Goal: Information Seeking & Learning: Learn about a topic

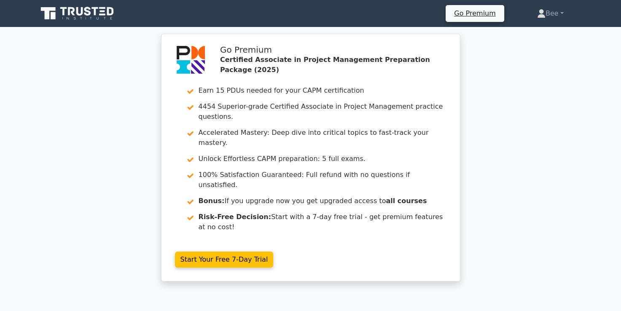
click at [99, 14] on icon at bounding box center [78, 13] width 81 height 16
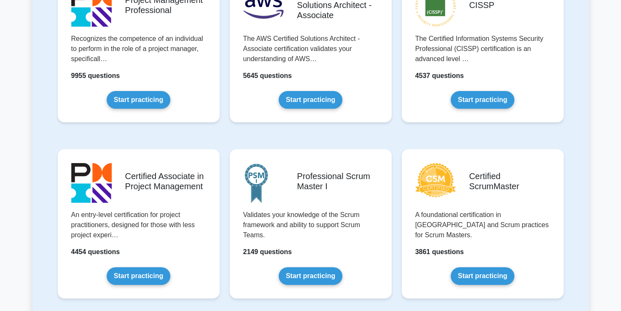
scroll to position [224, 0]
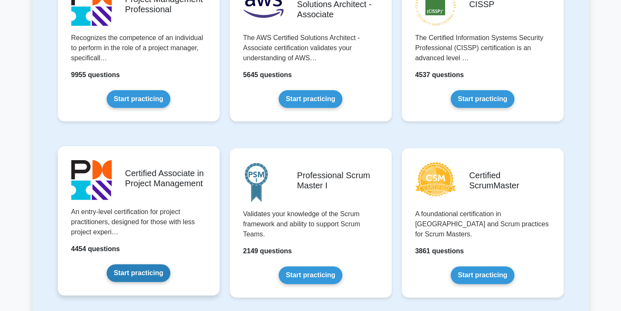
click at [126, 282] on link "Start practicing" at bounding box center [139, 273] width 64 height 18
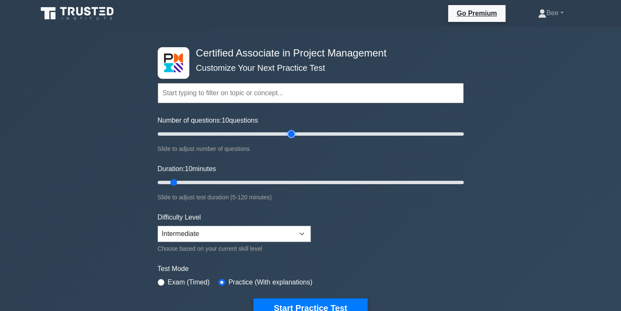
click at [290, 135] on input "Number of questions: 10 questions" at bounding box center [311, 134] width 306 height 10
click at [277, 134] on input "Number of questions: 90 questions" at bounding box center [311, 134] width 306 height 10
click at [258, 134] on input "Number of questions: 80 questions" at bounding box center [311, 134] width 306 height 10
click at [252, 134] on input "Number of questions: 70 questions" at bounding box center [311, 134] width 306 height 10
click at [251, 134] on input "Number of questions: 65 questions" at bounding box center [311, 134] width 306 height 10
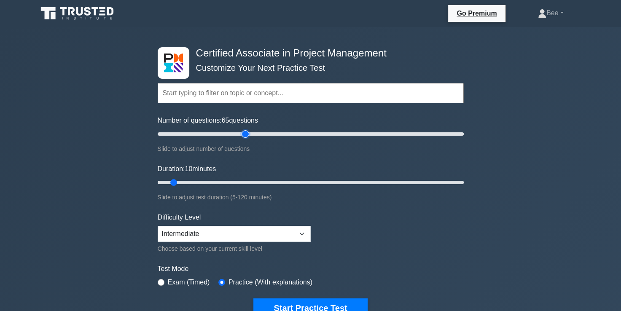
type input "60"
click at [245, 133] on input "Number of questions: 65 questions" at bounding box center [311, 134] width 306 height 10
click at [255, 182] on input "Duration: 10 minutes" at bounding box center [311, 182] width 306 height 10
click at [256, 182] on input "Duration: 40 minutes" at bounding box center [311, 182] width 306 height 10
click at [261, 181] on input "Duration: 40 minutes" at bounding box center [311, 182] width 306 height 10
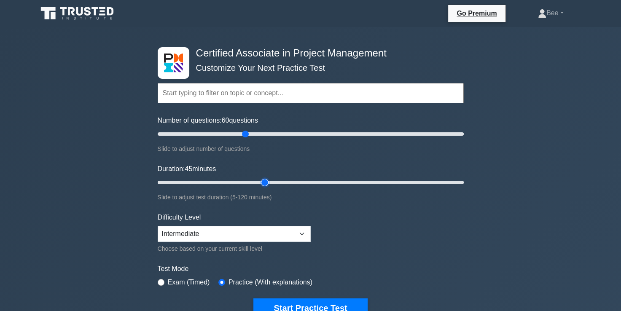
click at [268, 181] on input "Duration: 45 minutes" at bounding box center [311, 182] width 306 height 10
type input "50"
click at [276, 181] on input "Duration: 45 minutes" at bounding box center [311, 182] width 306 height 10
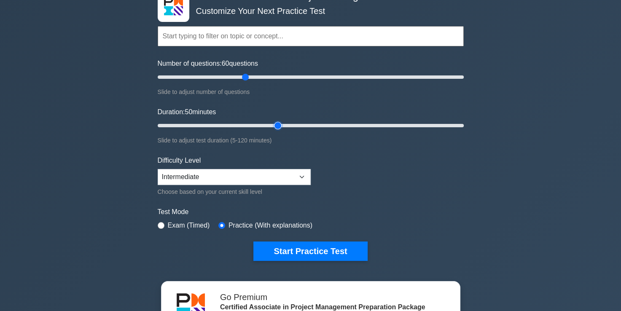
scroll to position [57, 0]
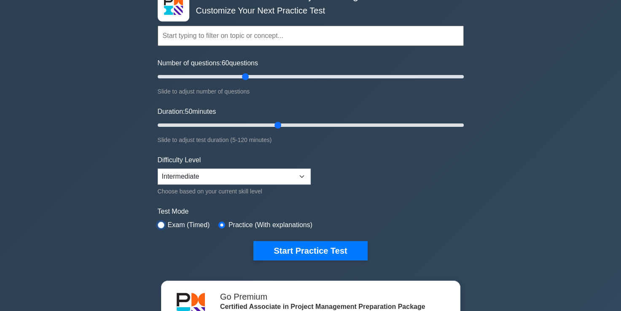
click at [163, 223] on input "radio" at bounding box center [161, 225] width 7 height 7
radio input "true"
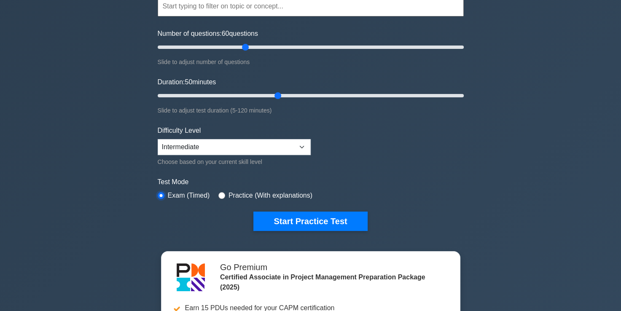
scroll to position [87, 0]
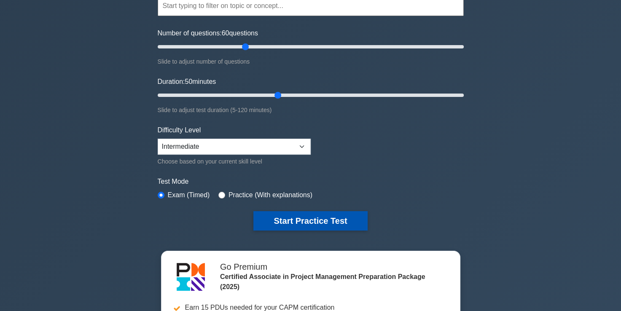
click at [305, 216] on button "Start Practice Test" at bounding box center [310, 220] width 114 height 19
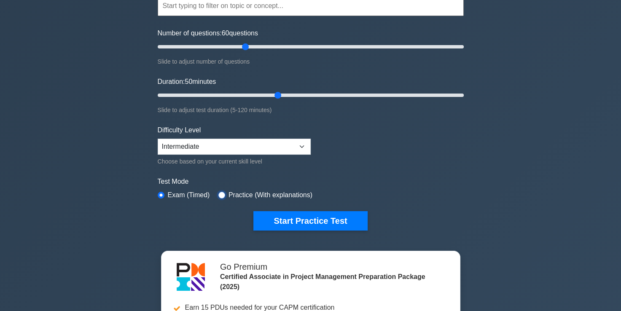
click at [221, 192] on input "radio" at bounding box center [221, 195] width 7 height 7
radio input "true"
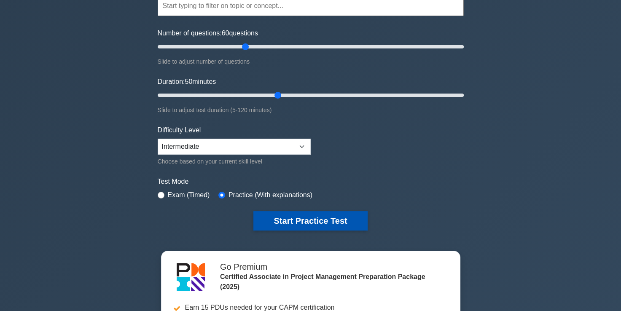
click at [307, 223] on button "Start Practice Test" at bounding box center [310, 220] width 114 height 19
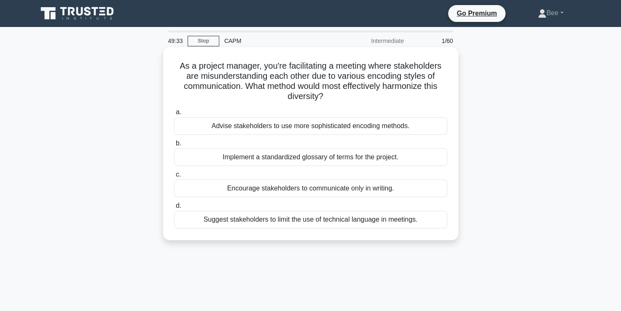
click at [337, 162] on div "Implement a standardized glossary of terms for the project." at bounding box center [310, 157] width 273 height 18
click at [174, 146] on input "b. Implement a standardized glossary of terms for the project." at bounding box center [174, 143] width 0 height 5
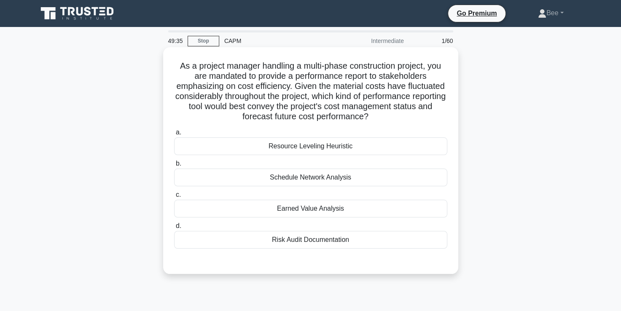
click at [307, 152] on div "Resource Leveling Heuristic" at bounding box center [310, 146] width 273 height 18
click at [174, 135] on input "a. Resource Leveling Heuristic" at bounding box center [174, 132] width 0 height 5
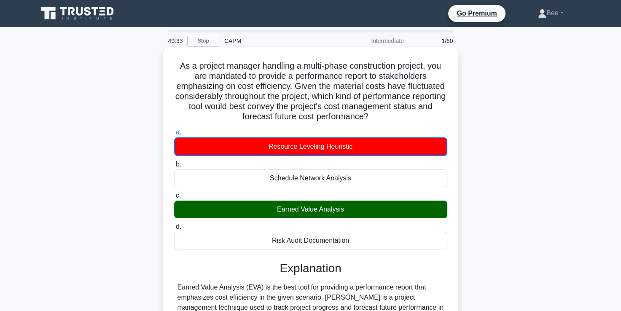
scroll to position [206, 0]
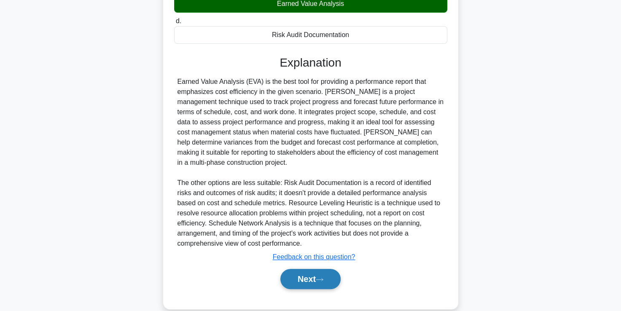
click at [314, 282] on button "Next" at bounding box center [310, 279] width 60 height 20
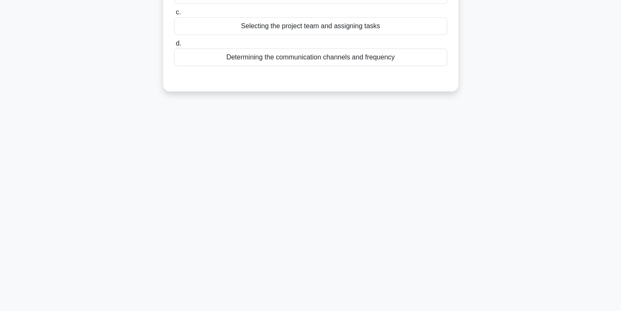
scroll to position [0, 0]
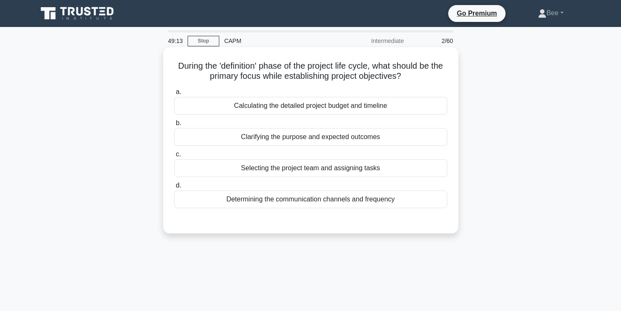
click at [289, 141] on div "Clarifying the purpose and expected outcomes" at bounding box center [310, 137] width 273 height 18
click at [174, 126] on input "b. Clarifying the purpose and expected outcomes" at bounding box center [174, 123] width 0 height 5
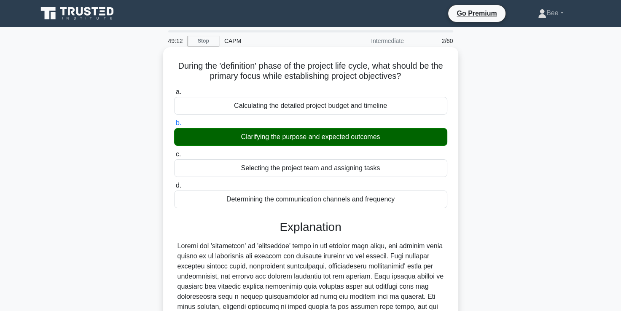
scroll to position [157, 0]
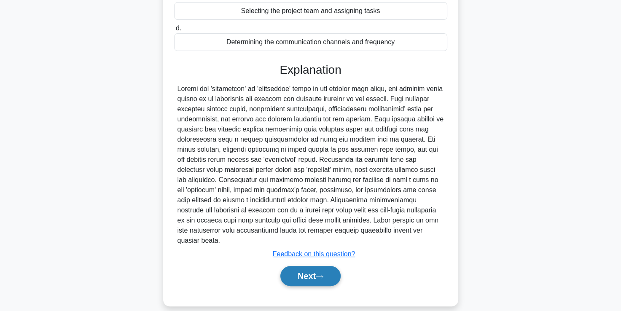
click at [302, 272] on button "Next" at bounding box center [310, 276] width 60 height 20
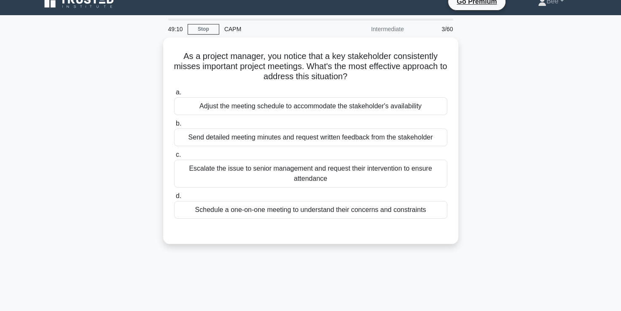
scroll to position [12, 0]
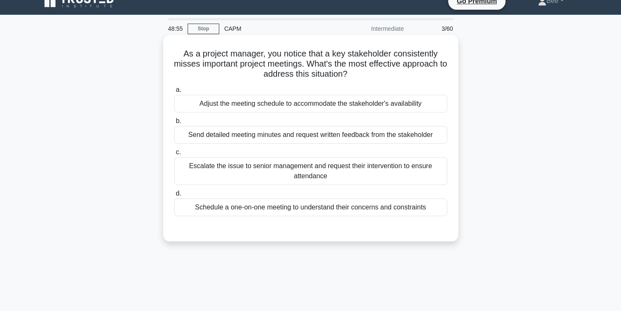
click at [292, 205] on div "Schedule a one-on-one meeting to understand their concerns and constraints" at bounding box center [310, 208] width 273 height 18
click at [174, 196] on input "d. Schedule a one-on-one meeting to understand their concerns and constraints" at bounding box center [174, 193] width 0 height 5
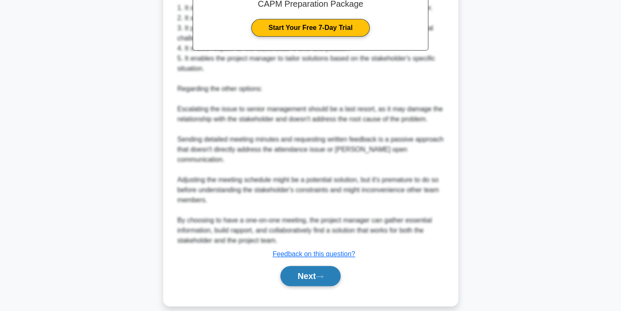
click at [325, 266] on button "Next" at bounding box center [310, 276] width 60 height 20
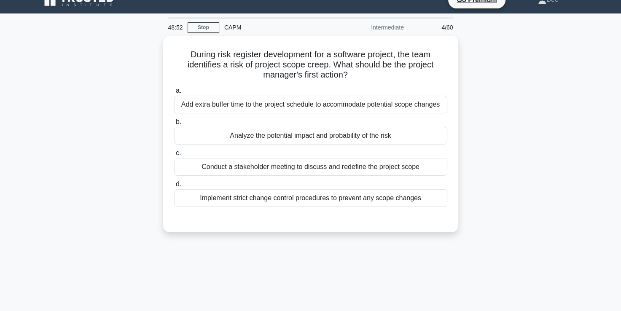
scroll to position [14, 0]
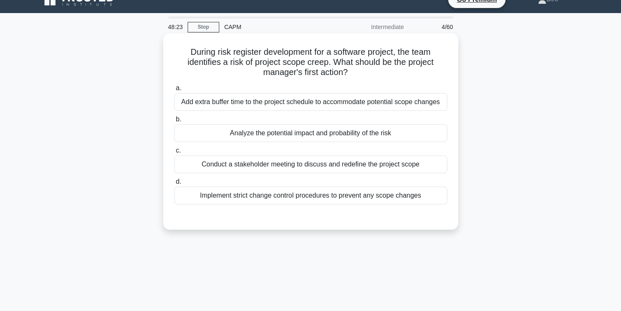
click at [295, 136] on div "Analyze the potential impact and probability of the risk" at bounding box center [310, 133] width 273 height 18
click at [174, 122] on input "b. Analyze the potential impact and probability of the risk" at bounding box center [174, 119] width 0 height 5
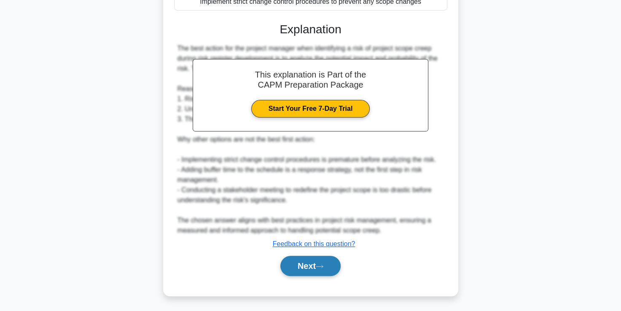
click at [300, 273] on button "Next" at bounding box center [310, 266] width 60 height 20
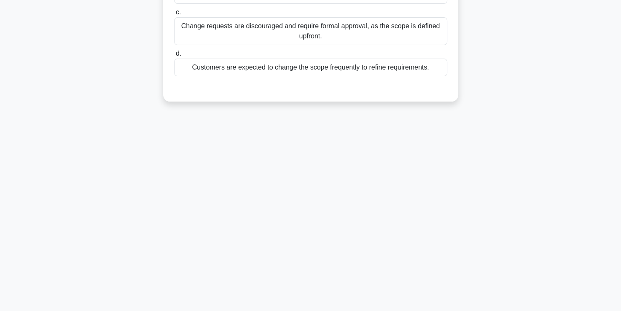
scroll to position [18, 0]
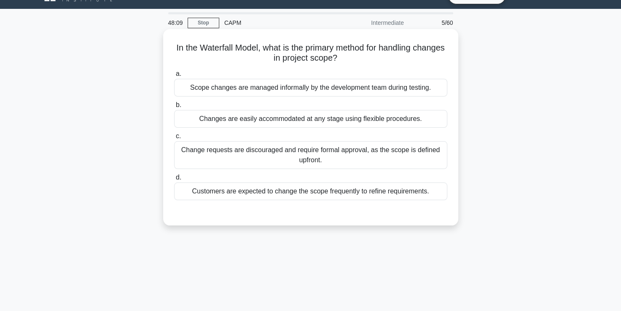
click at [314, 153] on div "Change requests are discouraged and require formal approval, as the scope is de…" at bounding box center [310, 155] width 273 height 28
click at [174, 139] on input "c. Change requests are discouraged and require formal approval, as the scope is…" at bounding box center [174, 136] width 0 height 5
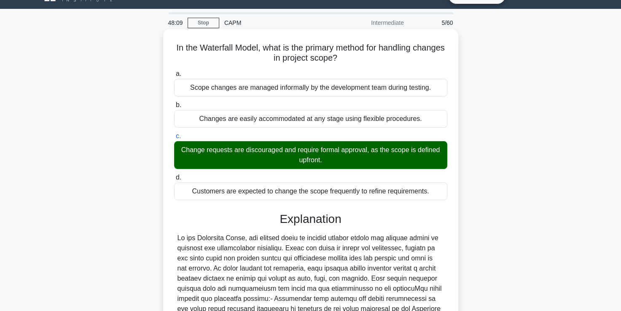
scroll to position [157, 0]
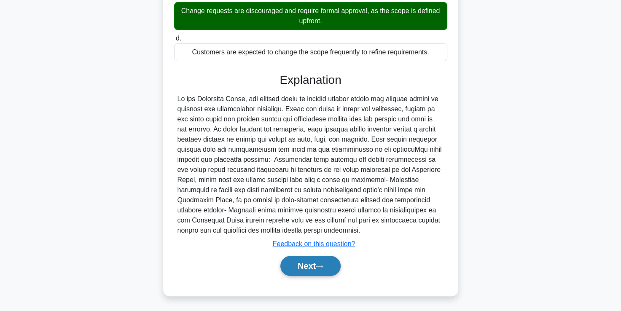
click at [322, 269] on button "Next" at bounding box center [310, 266] width 60 height 20
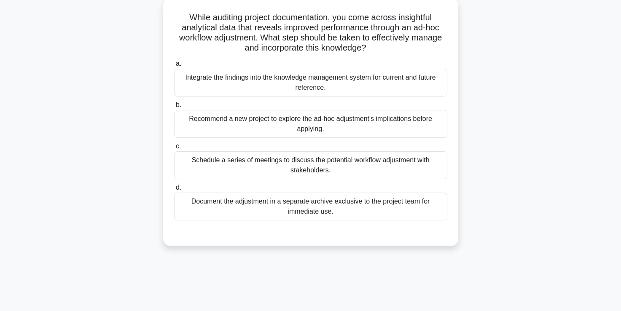
scroll to position [42, 0]
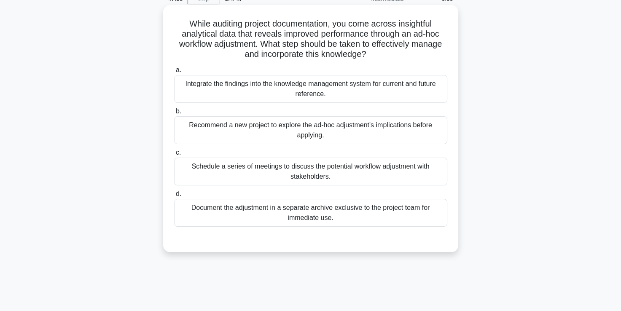
click at [282, 86] on div "Integrate the findings into the knowledge management system for current and fut…" at bounding box center [310, 89] width 273 height 28
click at [174, 73] on input "a. Integrate the findings into the knowledge management system for current and …" at bounding box center [174, 69] width 0 height 5
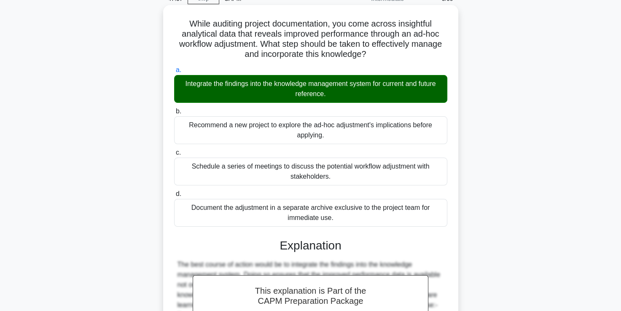
scroll to position [177, 0]
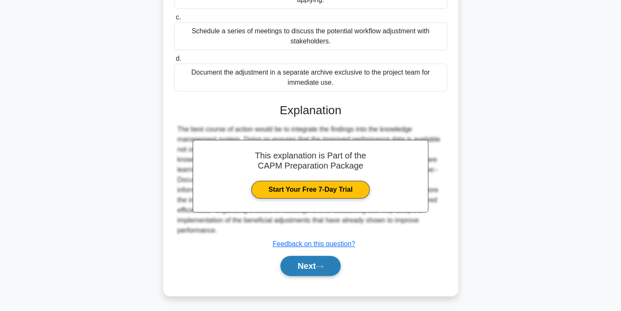
click at [303, 266] on button "Next" at bounding box center [310, 266] width 60 height 20
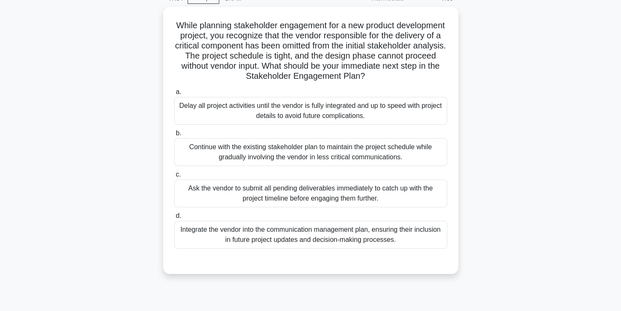
scroll to position [43, 0]
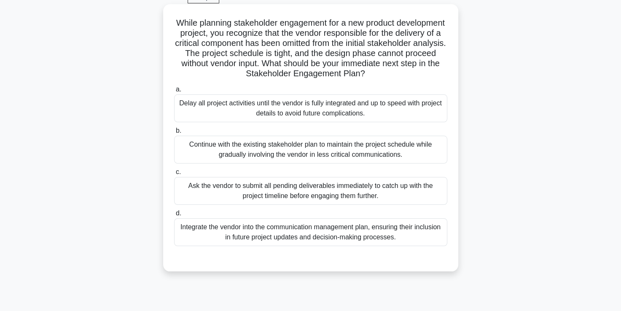
click at [298, 239] on div "Integrate the vendor into the communication management plan, ensuring their inc…" at bounding box center [310, 232] width 273 height 28
click at [174, 216] on input "d. Integrate the vendor into the communication management plan, ensuring their …" at bounding box center [174, 213] width 0 height 5
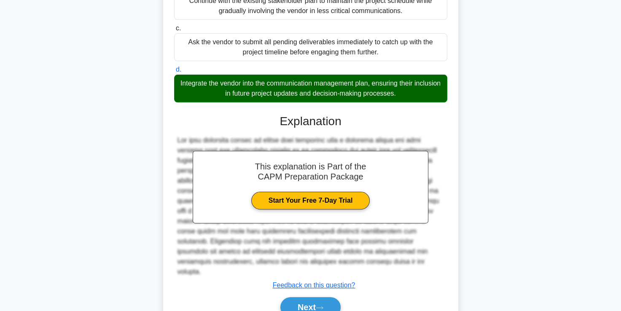
scroll to position [218, 0]
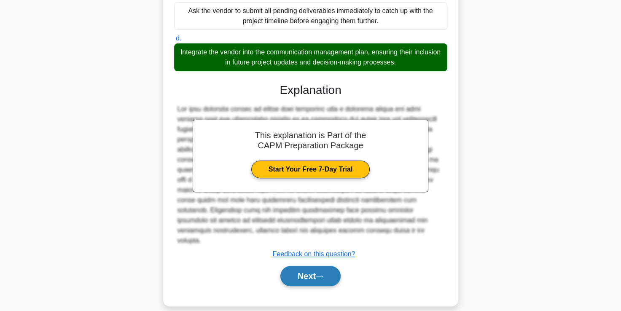
click at [308, 266] on button "Next" at bounding box center [310, 276] width 60 height 20
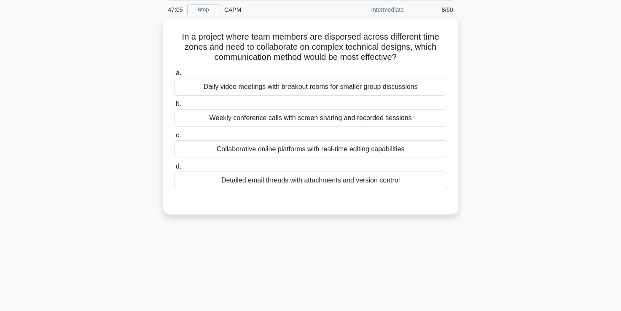
scroll to position [43, 0]
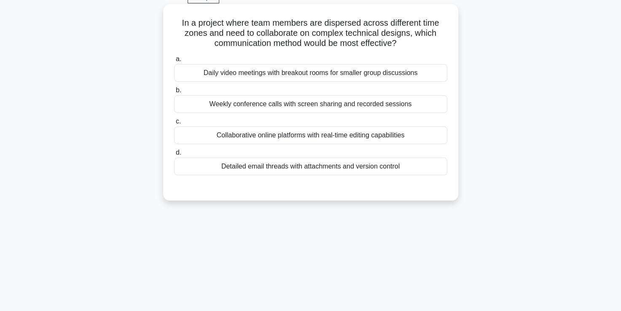
click at [274, 132] on div "Collaborative online platforms with real-time editing capabilities" at bounding box center [310, 135] width 273 height 18
click at [174, 124] on input "c. Collaborative online platforms with real-time editing capabilities" at bounding box center [174, 121] width 0 height 5
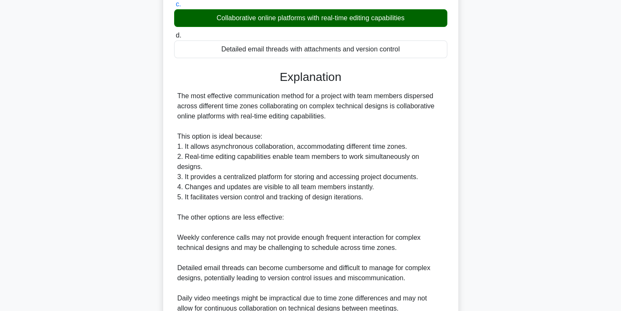
scroll to position [238, 0]
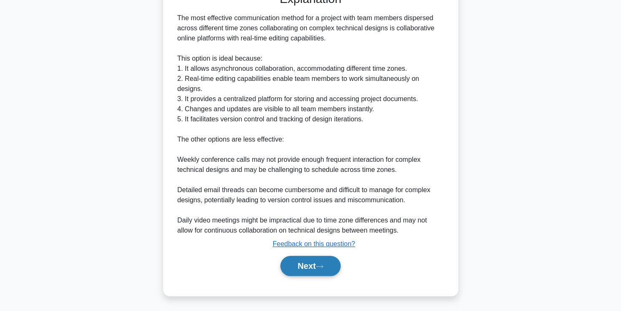
click at [287, 270] on button "Next" at bounding box center [310, 266] width 60 height 20
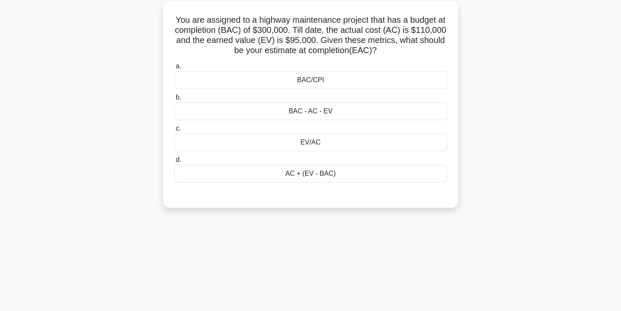
scroll to position [49, 0]
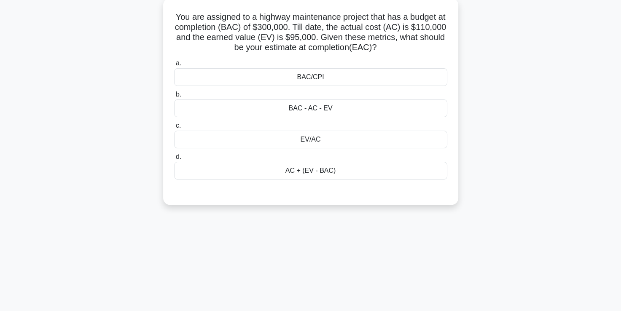
click at [365, 83] on div "BAC/CPI" at bounding box center [310, 77] width 273 height 18
click at [174, 66] on input "a. BAC/CPI" at bounding box center [174, 63] width 0 height 5
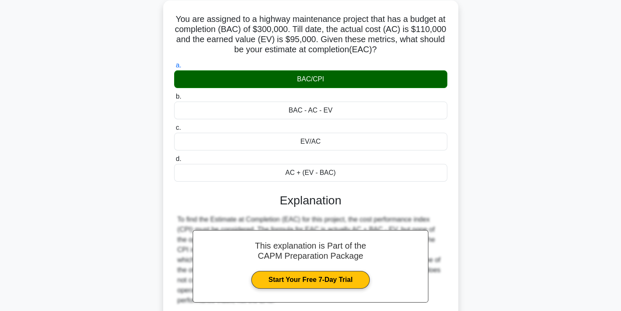
scroll to position [144, 0]
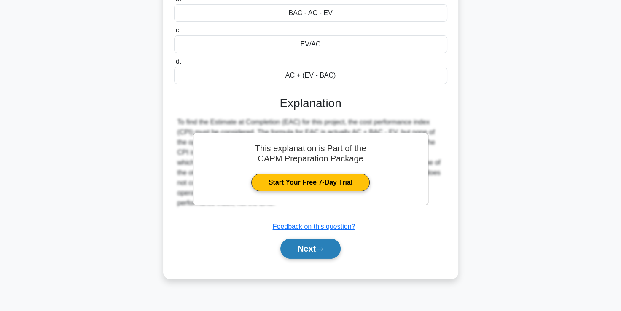
click at [301, 250] on button "Next" at bounding box center [310, 249] width 60 height 20
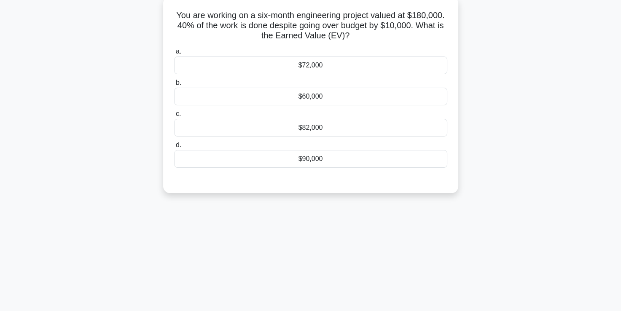
scroll to position [52, 0]
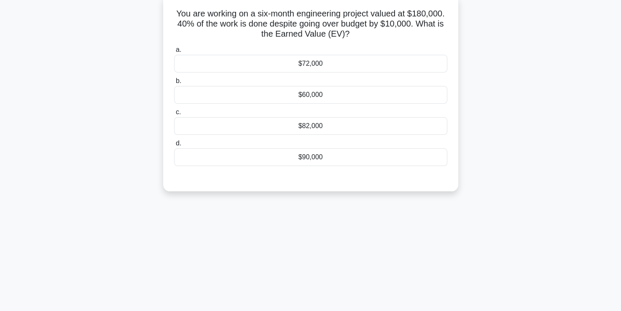
click at [344, 69] on div "$72,000" at bounding box center [310, 64] width 273 height 18
click at [174, 53] on input "a. $72,000" at bounding box center [174, 49] width 0 height 5
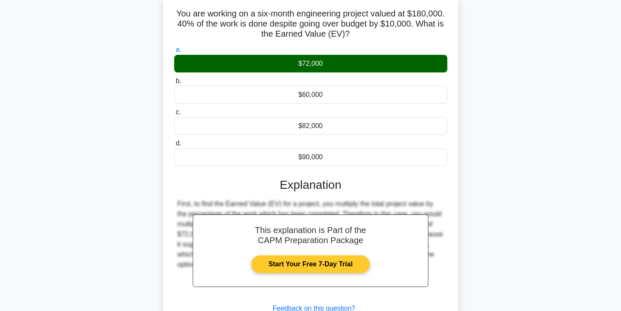
scroll to position [144, 0]
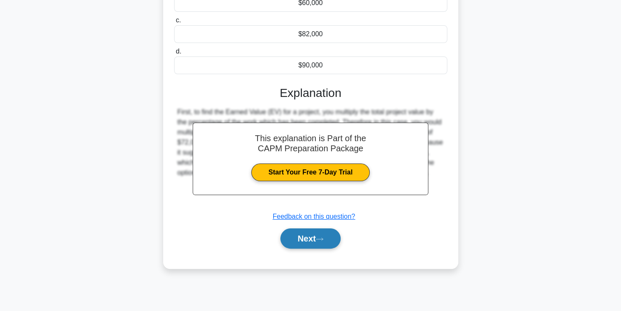
click at [303, 233] on button "Next" at bounding box center [310, 239] width 60 height 20
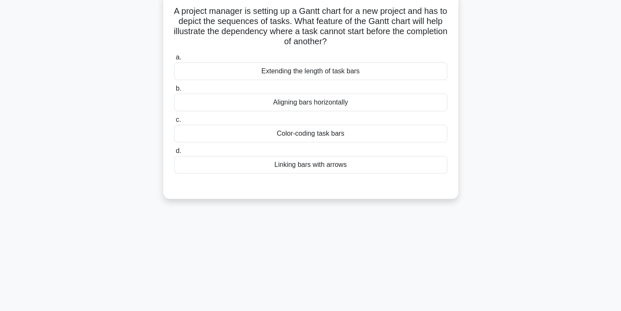
scroll to position [56, 0]
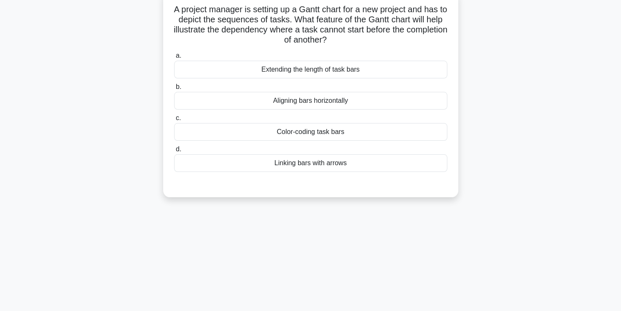
click at [309, 168] on div "Linking bars with arrows" at bounding box center [310, 163] width 273 height 18
click at [174, 152] on input "d. Linking bars with arrows" at bounding box center [174, 149] width 0 height 5
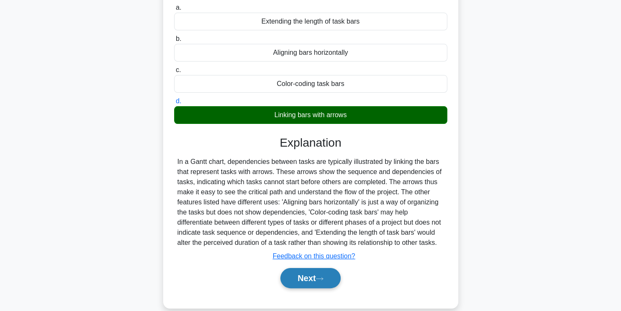
scroll to position [104, 0]
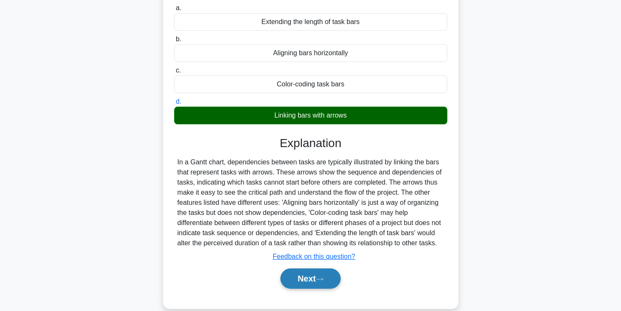
drag, startPoint x: 297, startPoint y: 293, endPoint x: 288, endPoint y: 294, distance: 9.8
click at [288, 289] on button "Next" at bounding box center [310, 279] width 60 height 20
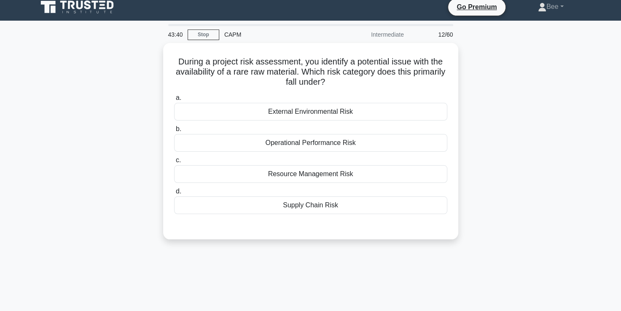
scroll to position [55, 0]
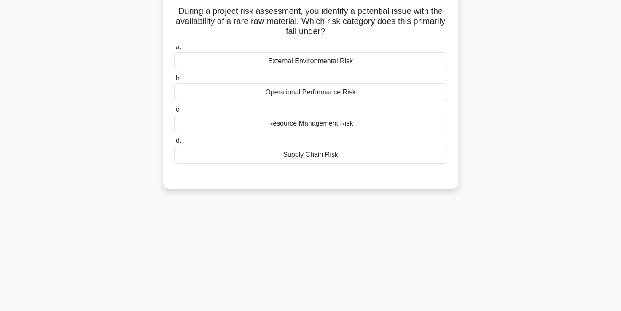
click at [289, 159] on div "Supply Chain Risk" at bounding box center [310, 155] width 273 height 18
click at [174, 144] on input "d. Supply Chain Risk" at bounding box center [174, 140] width 0 height 5
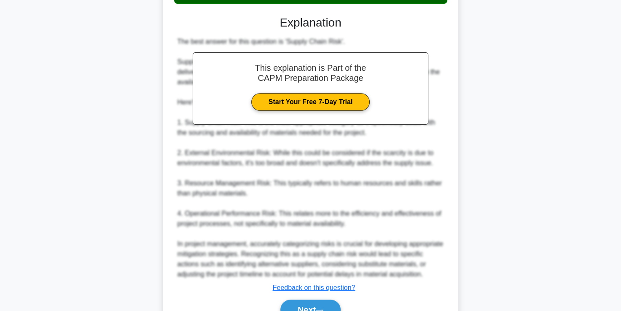
scroll to position [215, 0]
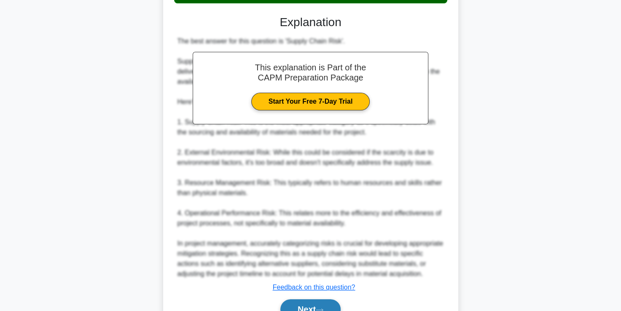
click at [320, 304] on button "Next" at bounding box center [310, 309] width 60 height 20
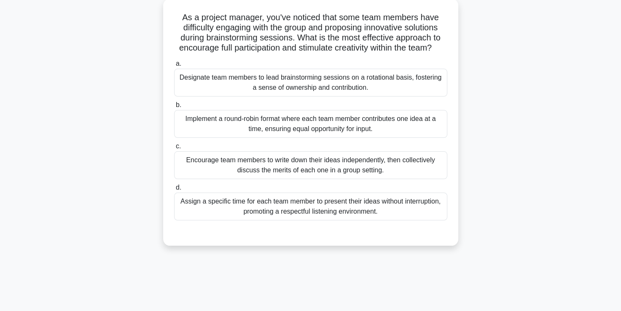
scroll to position [51, 0]
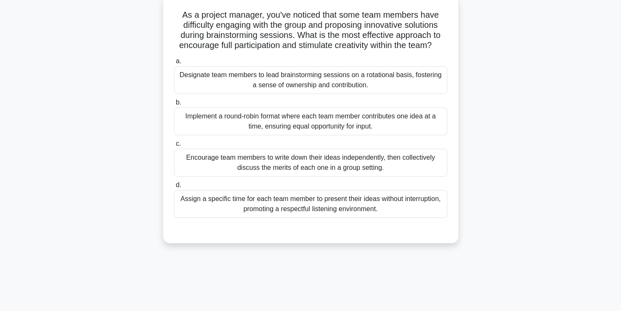
click at [277, 124] on div "Implement a round-robin format where each team member contributes one idea at a…" at bounding box center [310, 122] width 273 height 28
click at [174, 105] on input "b. Implement a round-robin format where each team member contributes one idea a…" at bounding box center [174, 102] width 0 height 5
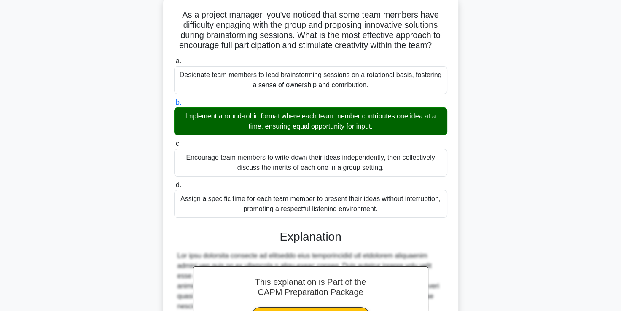
scroll to position [238, 0]
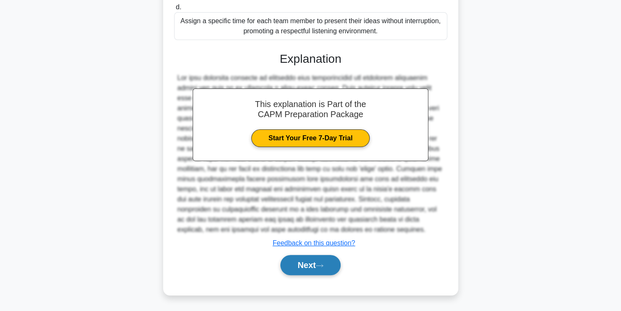
click at [325, 272] on button "Next" at bounding box center [310, 265] width 60 height 20
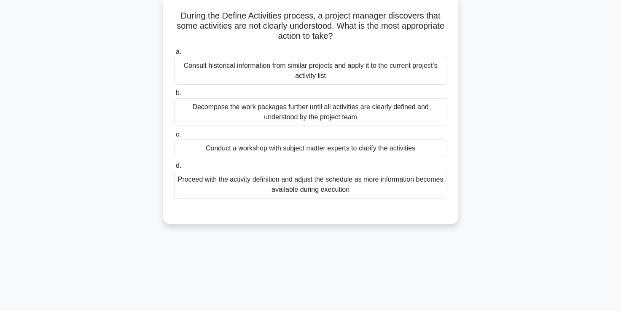
scroll to position [49, 0]
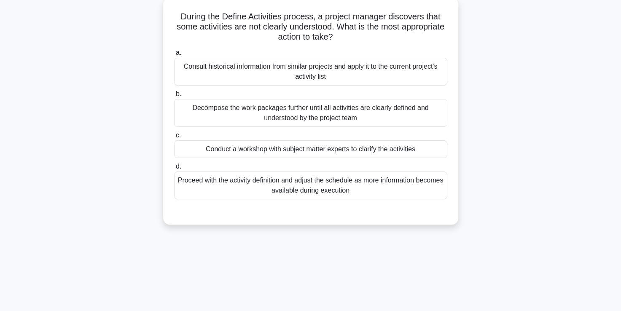
click at [302, 106] on div "Decompose the work packages further until all activities are clearly defined an…" at bounding box center [310, 113] width 273 height 28
click at [174, 97] on input "b. Decompose the work packages further until all activities are clearly defined…" at bounding box center [174, 93] width 0 height 5
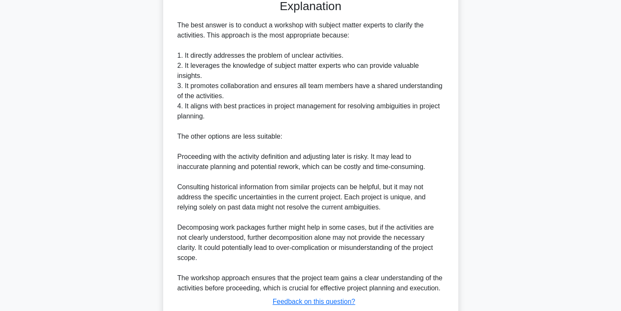
scroll to position [320, 0]
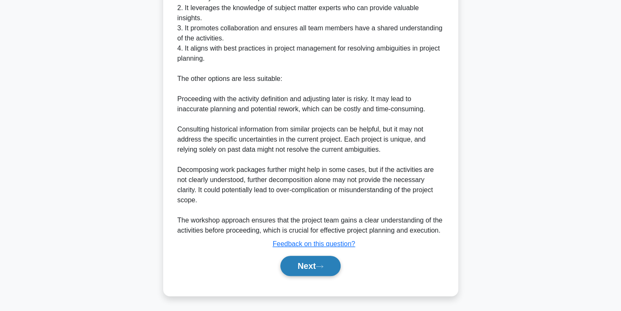
click at [304, 266] on button "Next" at bounding box center [310, 266] width 60 height 20
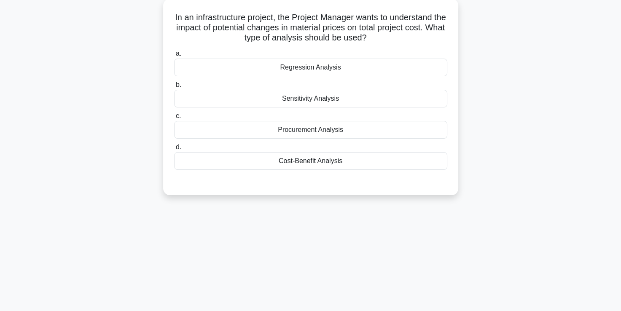
scroll to position [51, 0]
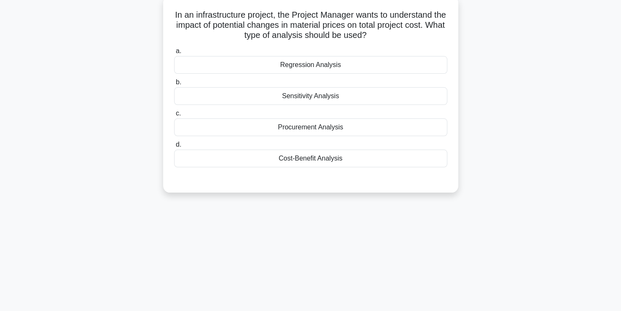
click at [331, 124] on div "Procurement Analysis" at bounding box center [310, 127] width 273 height 18
click at [174, 116] on input "c. Procurement Analysis" at bounding box center [174, 113] width 0 height 5
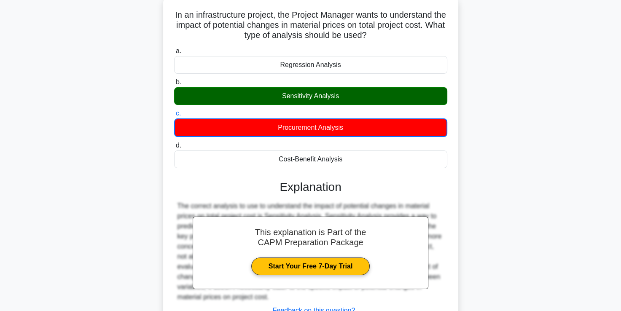
scroll to position [144, 0]
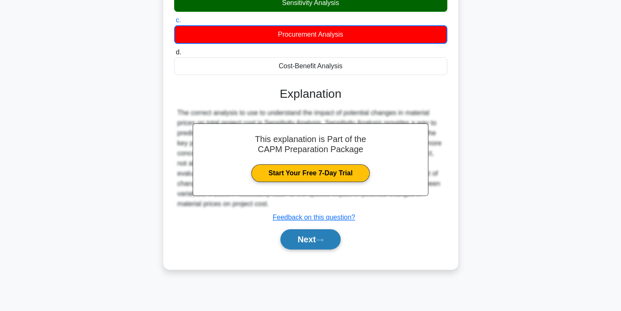
click at [310, 235] on button "Next" at bounding box center [310, 239] width 60 height 20
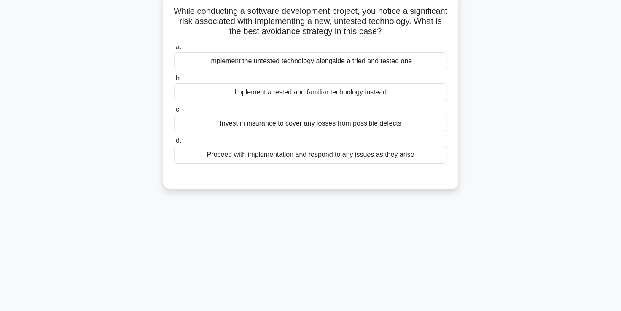
scroll to position [57, 0]
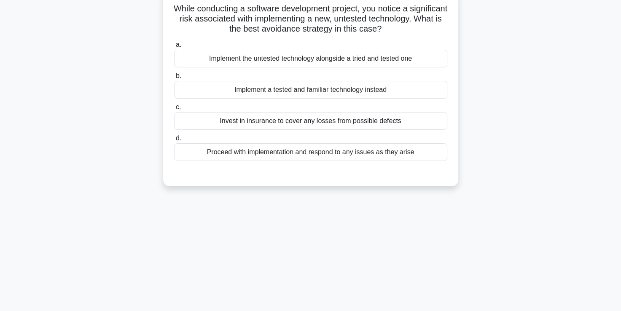
click at [288, 92] on div "Implement a tested and familiar technology instead" at bounding box center [310, 90] width 273 height 18
click at [174, 79] on input "b. Implement a tested and familiar technology instead" at bounding box center [174, 75] width 0 height 5
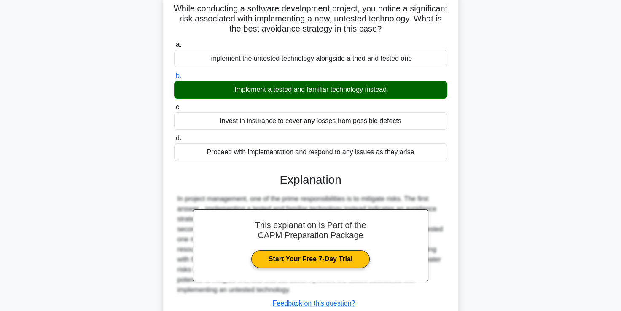
scroll to position [144, 0]
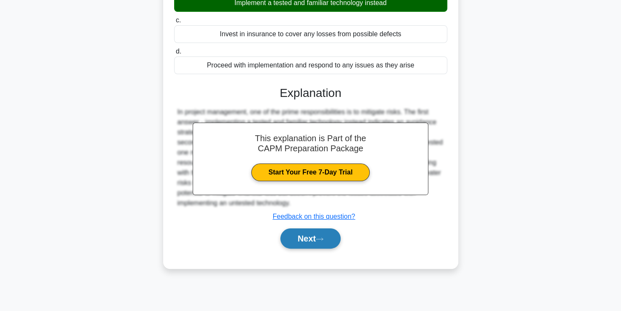
click at [302, 245] on button "Next" at bounding box center [310, 239] width 60 height 20
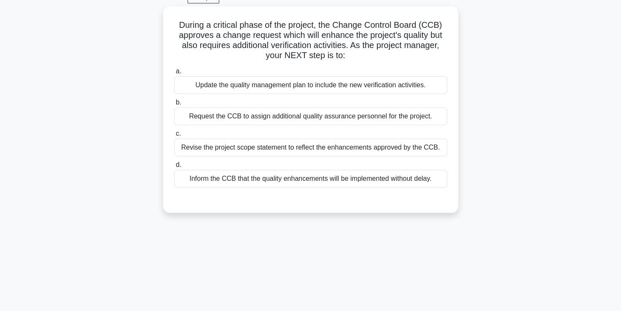
scroll to position [50, 0]
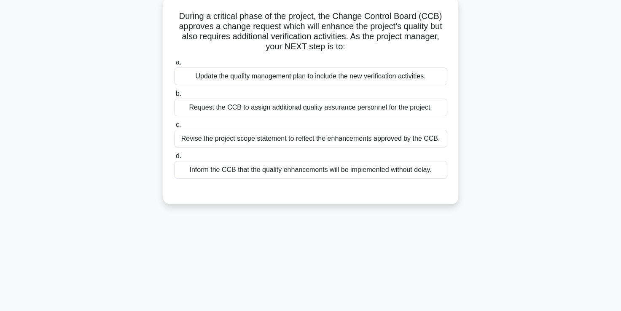
click at [231, 82] on div "Update the quality management plan to include the new verification activities." at bounding box center [310, 76] width 273 height 18
click at [174, 65] on input "a. Update the quality management plan to include the new verification activitie…" at bounding box center [174, 62] width 0 height 5
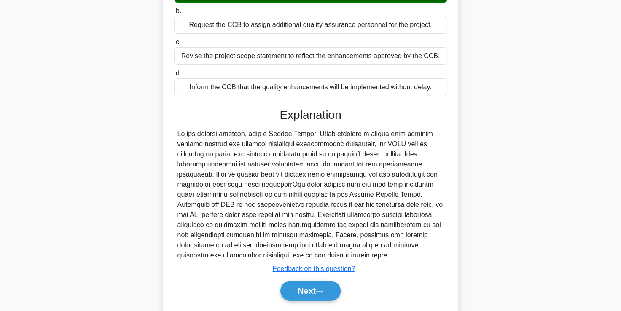
scroll to position [134, 0]
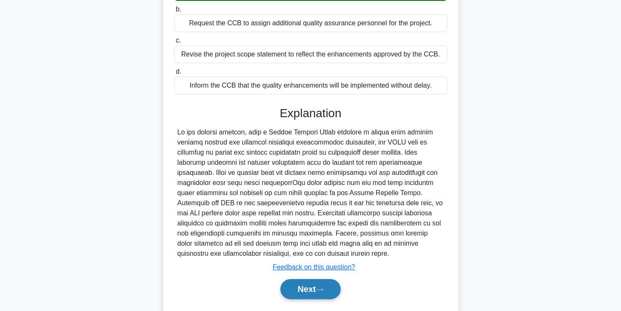
click at [329, 293] on button "Next" at bounding box center [310, 289] width 60 height 20
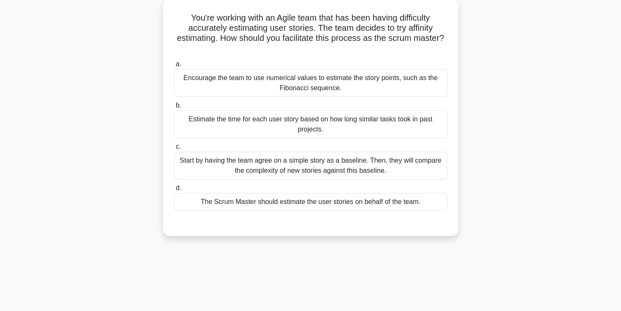
scroll to position [50, 0]
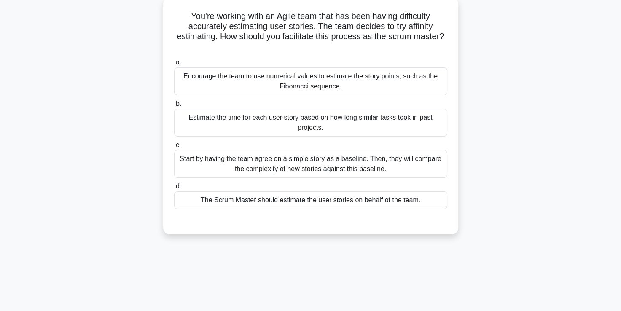
click at [252, 169] on div "Start by having the team agree on a simple story as a baseline. Then, they will…" at bounding box center [310, 164] width 273 height 28
click at [174, 148] on input "c. Start by having the team agree on a simple story as a baseline. Then, they w…" at bounding box center [174, 145] width 0 height 5
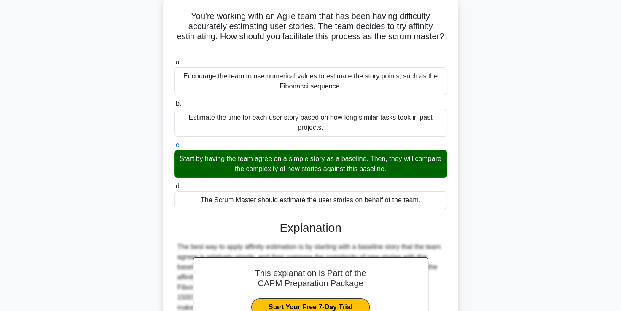
scroll to position [167, 0]
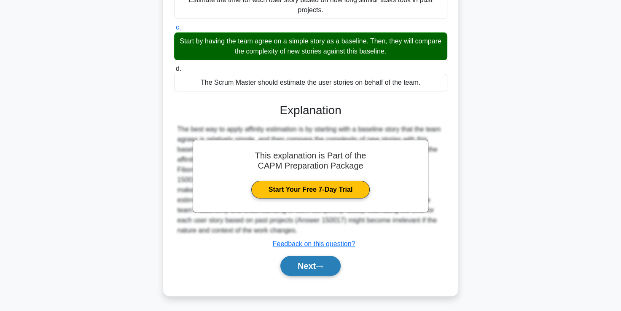
click at [314, 275] on button "Next" at bounding box center [310, 266] width 60 height 20
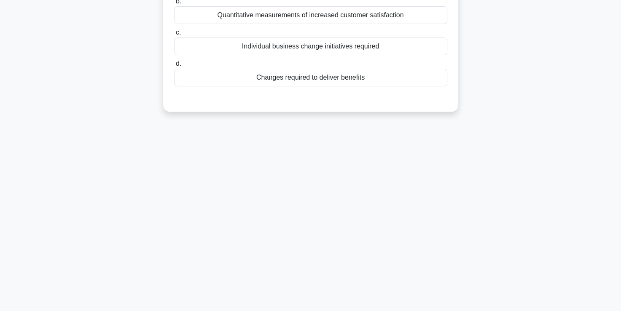
scroll to position [46, 0]
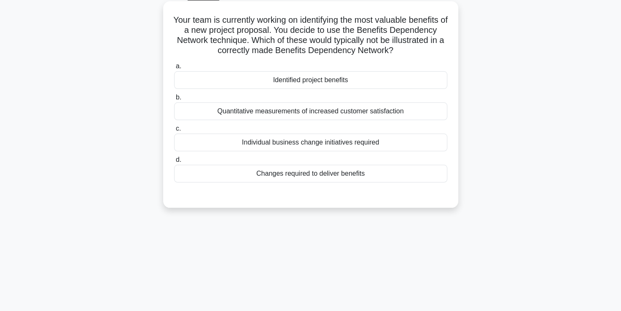
click at [313, 115] on div "Quantitative measurements of increased customer satisfaction" at bounding box center [310, 111] width 273 height 18
click at [174, 100] on input "b. Quantitative measurements of increased customer satisfaction" at bounding box center [174, 97] width 0 height 5
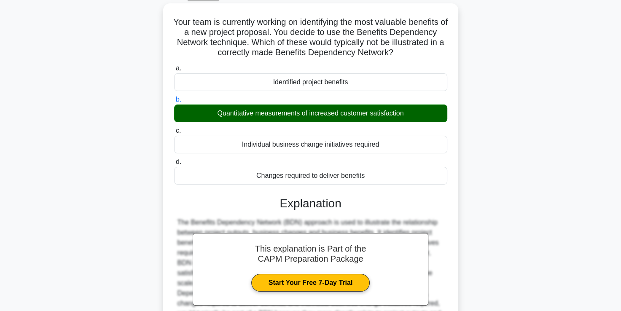
scroll to position [144, 0]
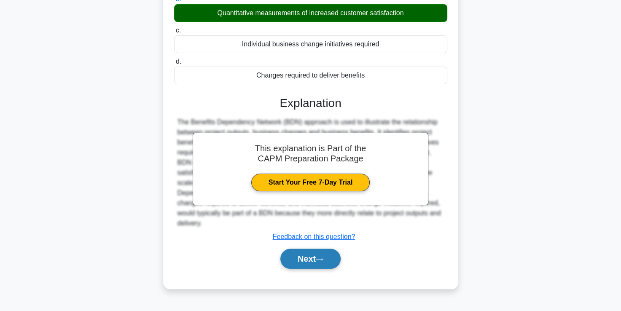
click at [337, 250] on button "Next" at bounding box center [310, 259] width 60 height 20
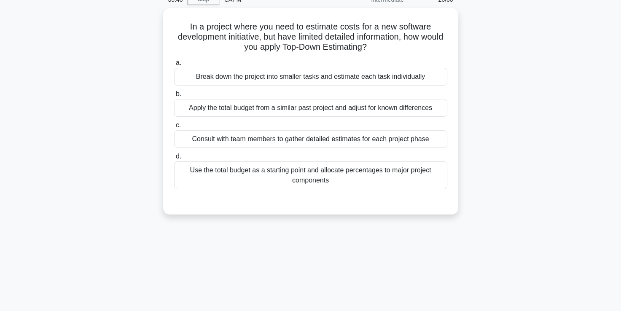
scroll to position [52, 0]
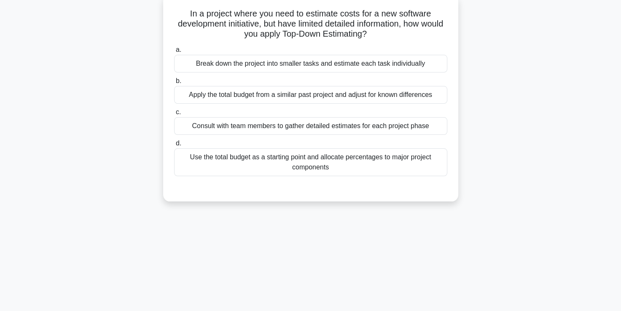
click at [311, 59] on div "Break down the project into smaller tasks and estimate each task individually" at bounding box center [310, 64] width 273 height 18
click at [174, 53] on input "a. Break down the project into smaller tasks and estimate each task individually" at bounding box center [174, 49] width 0 height 5
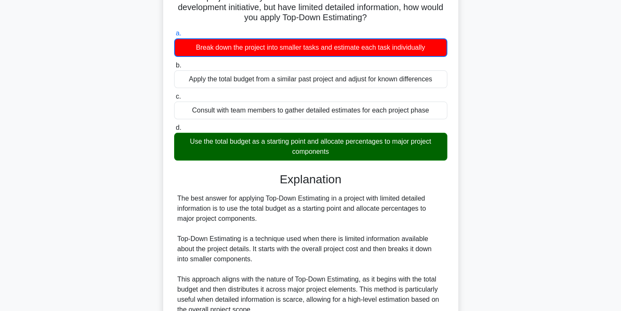
scroll to position [69, 0]
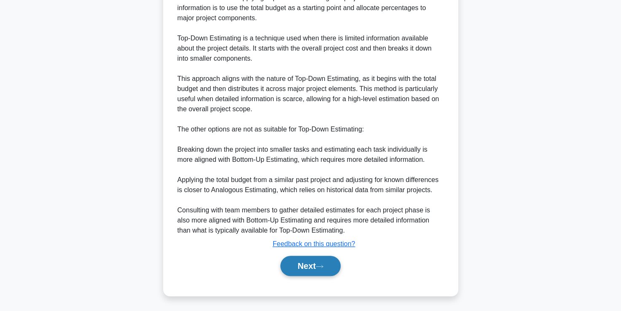
click at [299, 272] on button "Next" at bounding box center [310, 266] width 60 height 20
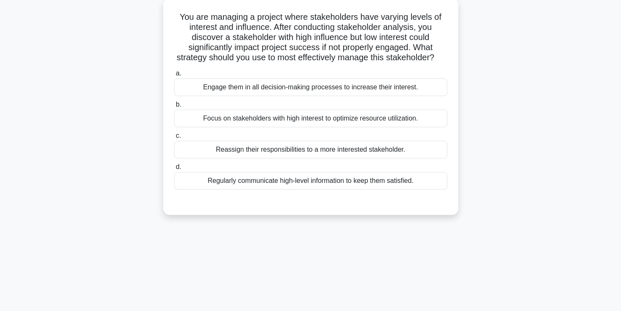
scroll to position [51, 0]
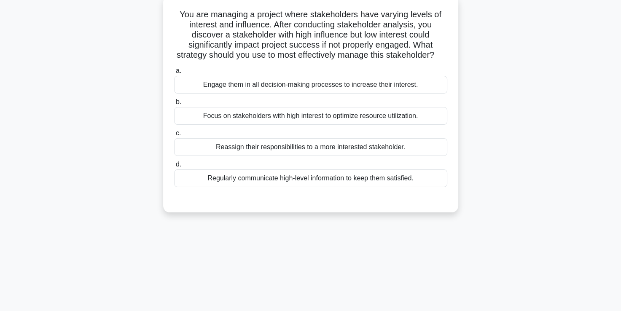
click at [281, 92] on div "Engage them in all decision-making processes to increase their interest." at bounding box center [310, 85] width 273 height 18
click at [174, 74] on input "a. Engage them in all decision-making processes to increase their interest." at bounding box center [174, 70] width 0 height 5
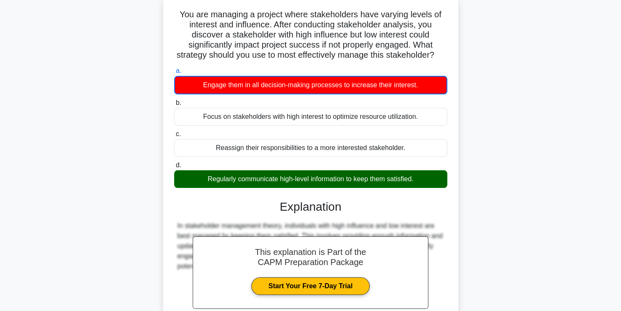
scroll to position [148, 0]
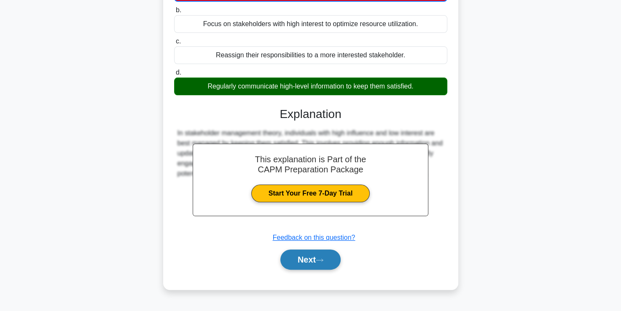
click at [288, 269] on button "Next" at bounding box center [310, 260] width 60 height 20
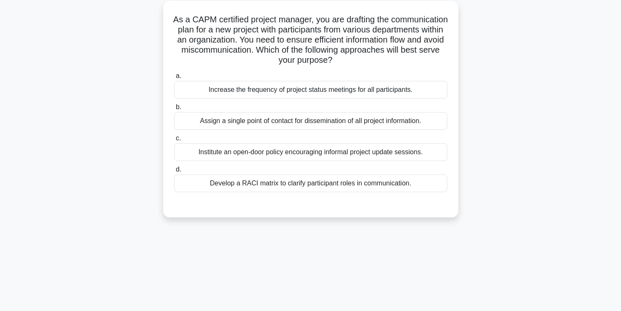
scroll to position [49, 0]
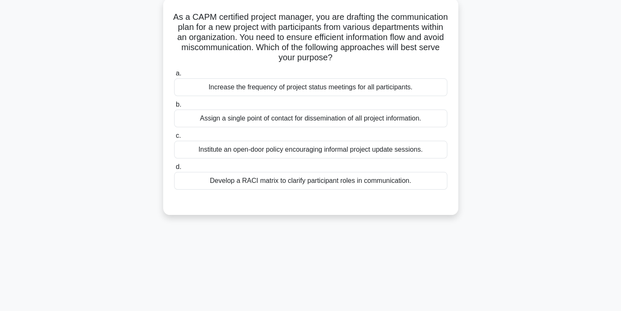
click at [254, 182] on div "Develop a RACI matrix to clarify participant roles in communication." at bounding box center [310, 181] width 273 height 18
click at [174, 170] on input "d. Develop a RACI matrix to clarify participant roles in communication." at bounding box center [174, 166] width 0 height 5
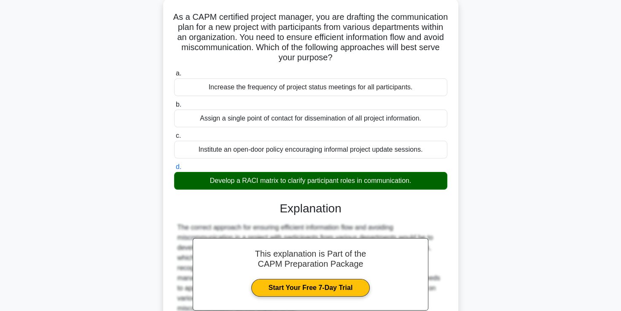
scroll to position [228, 0]
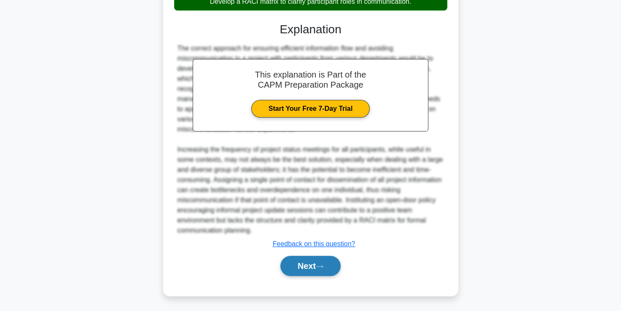
click at [292, 261] on button "Next" at bounding box center [310, 266] width 60 height 20
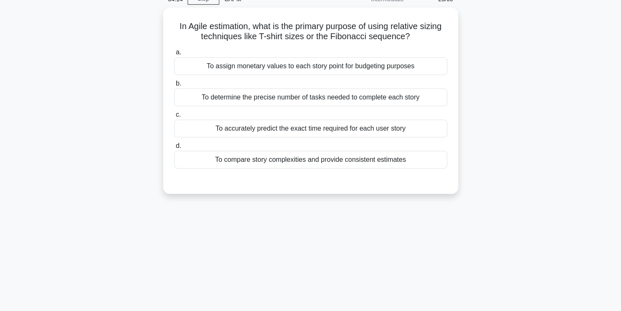
scroll to position [42, 0]
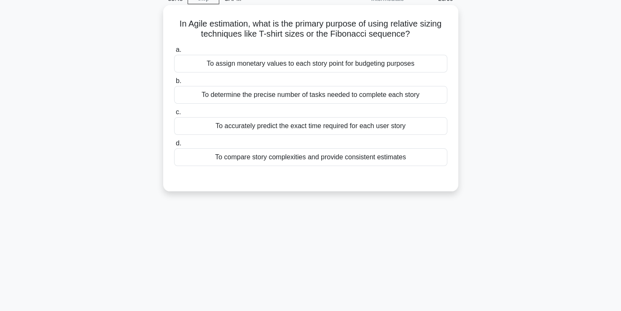
click at [299, 167] on div "a. To assign monetary values to each story point for budgeting purposes b. To d…" at bounding box center [310, 105] width 283 height 125
click at [294, 158] on div "To compare story complexities and provide consistent estimates" at bounding box center [310, 157] width 273 height 18
click at [174, 146] on input "d. To compare story complexities and provide consistent estimates" at bounding box center [174, 143] width 0 height 5
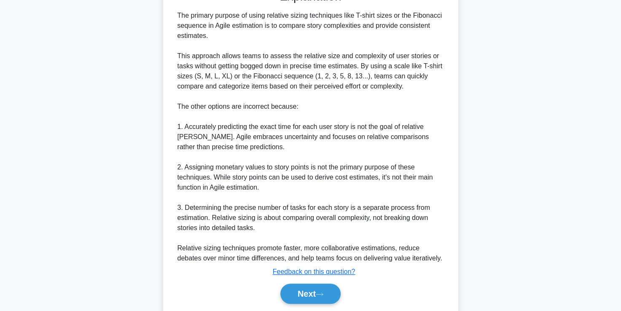
scroll to position [231, 0]
click at [313, 292] on button "Next" at bounding box center [310, 293] width 60 height 20
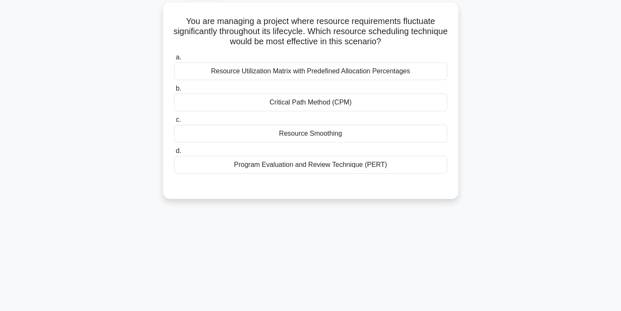
scroll to position [47, 0]
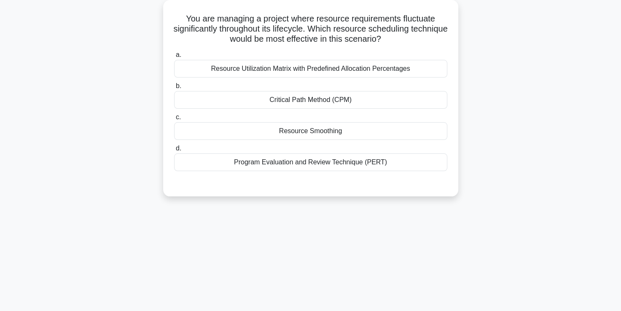
click at [359, 137] on div "Resource Smoothing" at bounding box center [310, 131] width 273 height 18
click at [174, 120] on input "c. Resource Smoothing" at bounding box center [174, 117] width 0 height 5
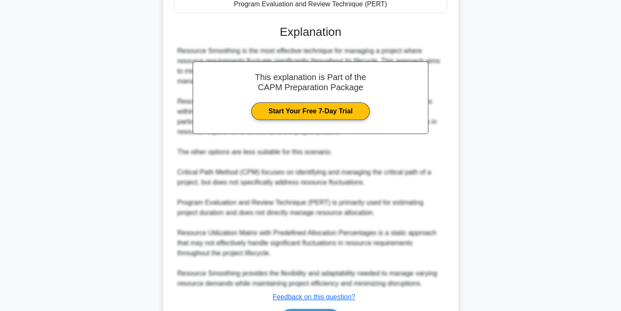
scroll to position [258, 0]
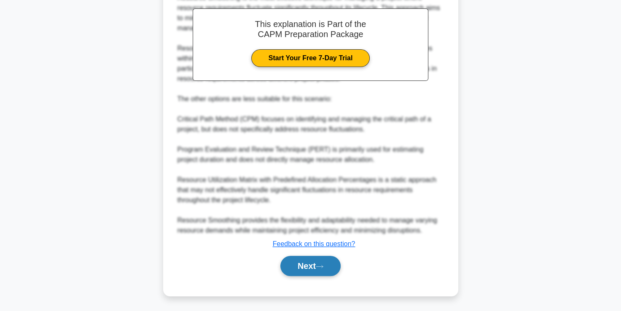
click at [309, 262] on button "Next" at bounding box center [310, 266] width 60 height 20
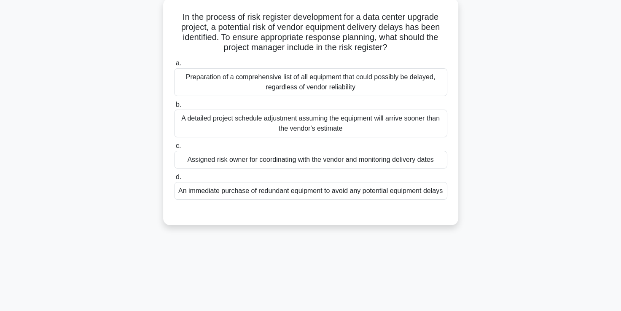
scroll to position [51, 0]
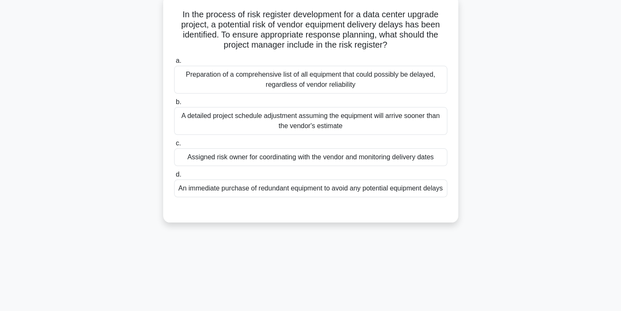
click at [317, 85] on div "Preparation of a comprehensive list of all equipment that could possibly be del…" at bounding box center [310, 80] width 273 height 28
click at [174, 64] on input "a. Preparation of a comprehensive list of all equipment that could possibly be …" at bounding box center [174, 60] width 0 height 5
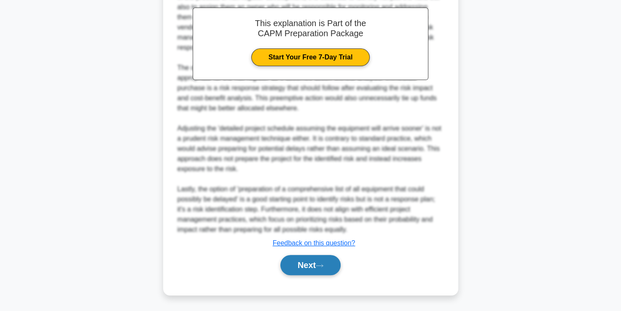
click at [300, 267] on button "Next" at bounding box center [310, 265] width 60 height 20
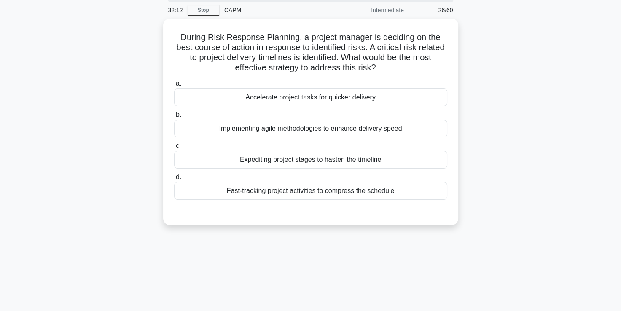
scroll to position [43, 0]
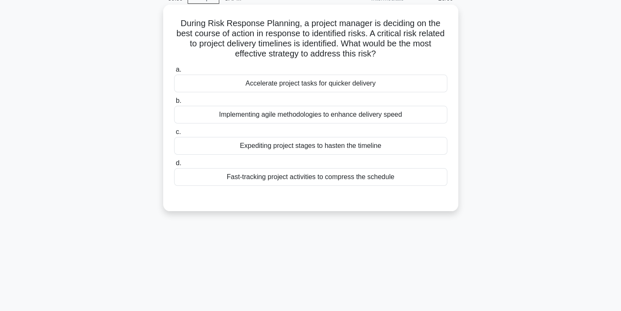
click at [282, 182] on div "Fast-tracking project activities to compress the schedule" at bounding box center [310, 177] width 273 height 18
click at [174, 166] on input "d. Fast-tracking project activities to compress the schedule" at bounding box center [174, 163] width 0 height 5
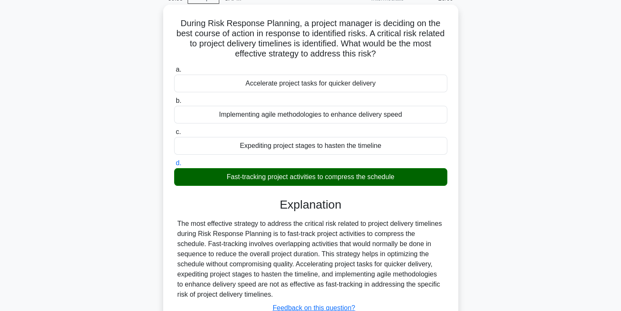
scroll to position [144, 0]
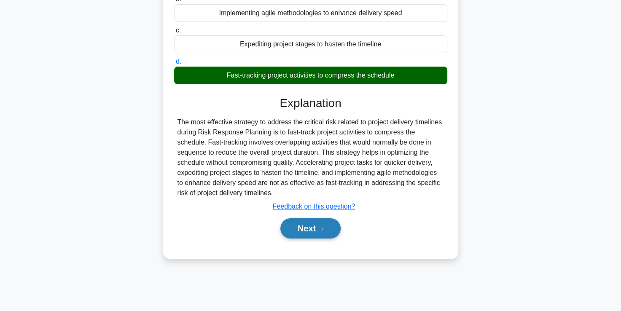
click at [323, 230] on icon at bounding box center [320, 229] width 8 height 5
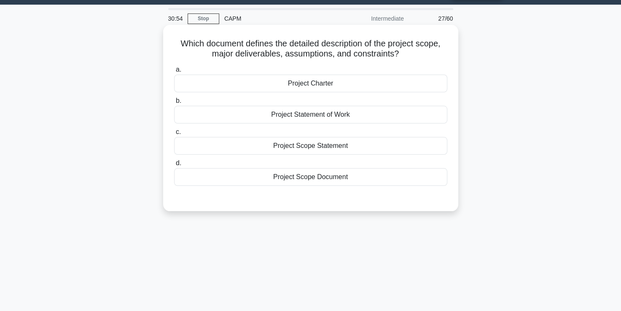
scroll to position [22, 0]
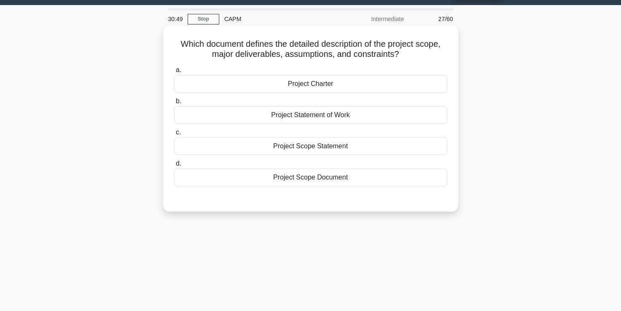
click at [307, 83] on div "Project Charter" at bounding box center [310, 84] width 273 height 18
click at [174, 73] on input "a. Project Charter" at bounding box center [174, 69] width 0 height 5
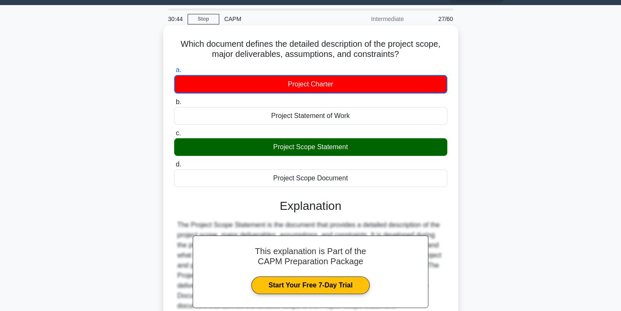
scroll to position [144, 0]
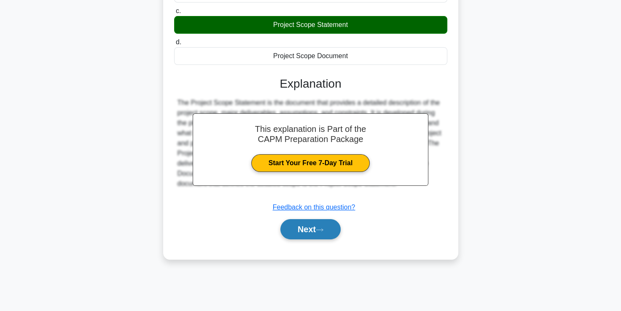
click at [307, 232] on button "Next" at bounding box center [310, 229] width 60 height 20
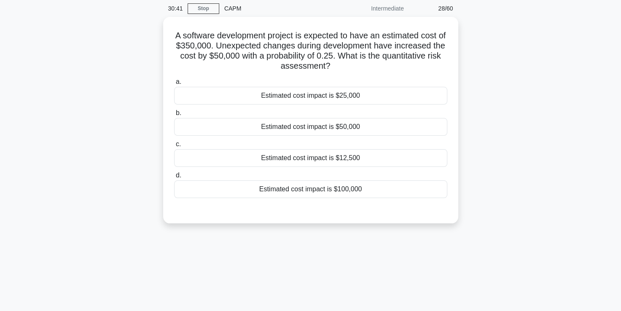
scroll to position [30, 0]
click at [391, 157] on div "Estimated cost impact is $12,500" at bounding box center [310, 158] width 273 height 18
click at [174, 147] on input "c. Estimated cost impact is $12,500" at bounding box center [174, 144] width 0 height 5
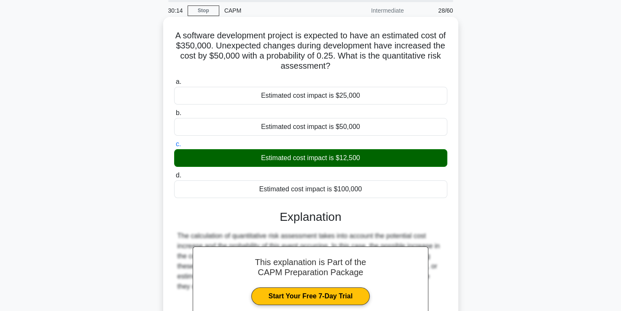
scroll to position [144, 0]
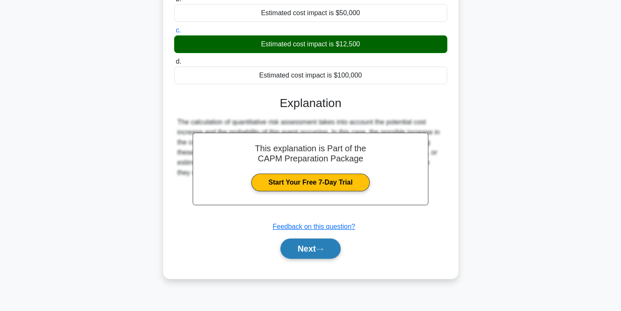
drag, startPoint x: 308, startPoint y: 257, endPoint x: 302, endPoint y: 253, distance: 7.0
click at [302, 253] on button "Next" at bounding box center [310, 249] width 60 height 20
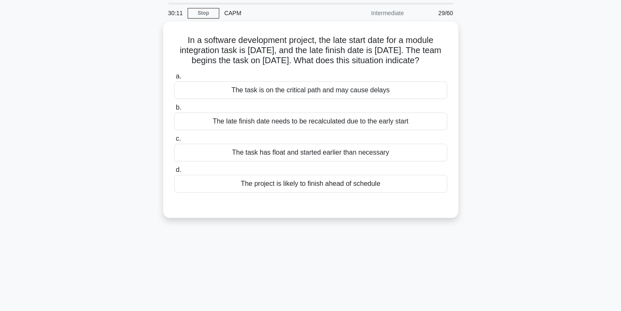
scroll to position [24, 0]
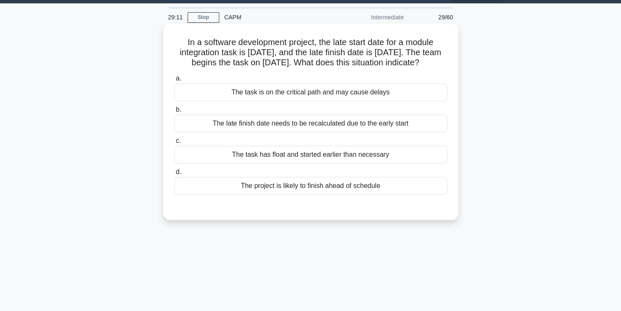
click at [306, 155] on div "The task has float and started earlier than necessary" at bounding box center [310, 155] width 273 height 18
click at [174, 144] on input "c. The task has float and started earlier than necessary" at bounding box center [174, 140] width 0 height 5
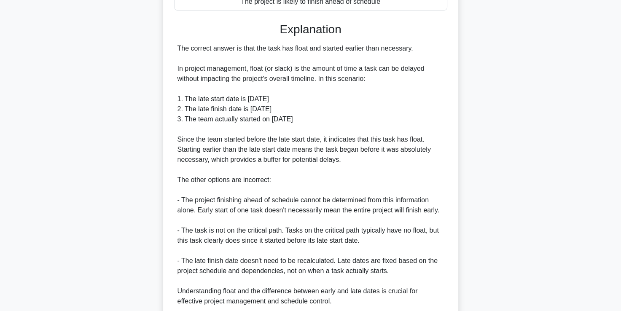
scroll to position [279, 0]
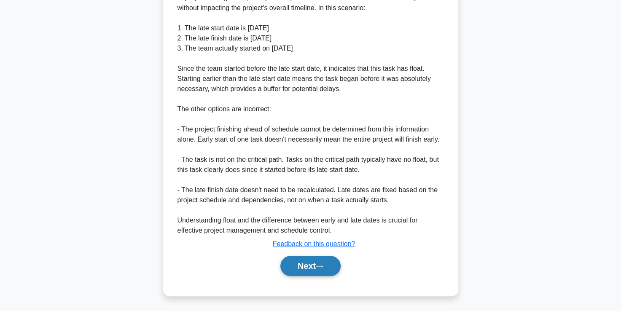
click at [323, 266] on icon at bounding box center [320, 266] width 8 height 5
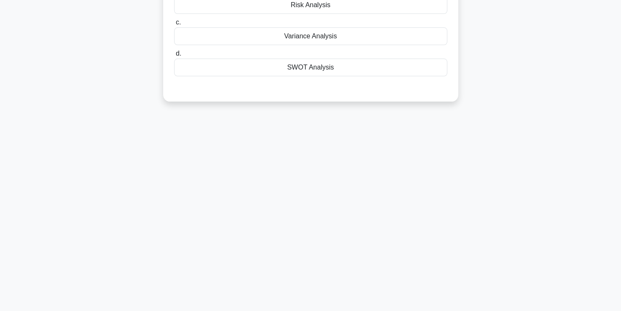
scroll to position [5, 0]
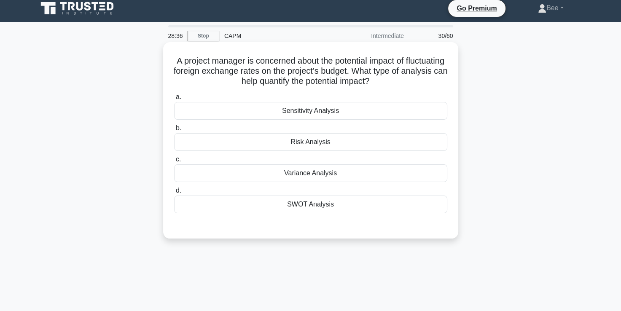
click at [289, 174] on div "Variance Analysis" at bounding box center [310, 173] width 273 height 18
click at [174, 162] on input "c. Variance Analysis" at bounding box center [174, 159] width 0 height 5
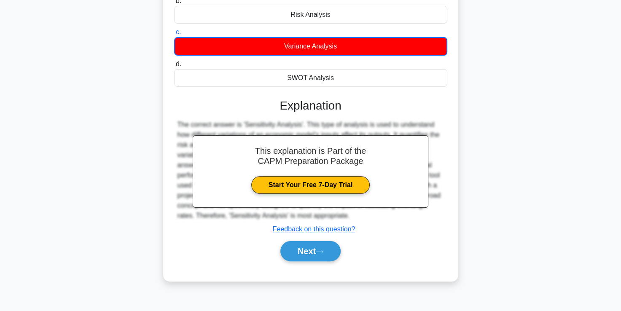
scroll to position [144, 0]
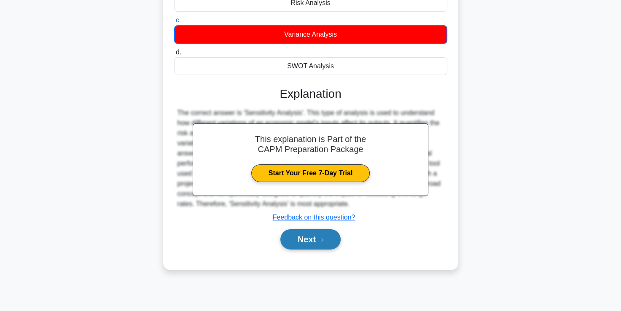
click at [319, 240] on button "Next" at bounding box center [310, 239] width 60 height 20
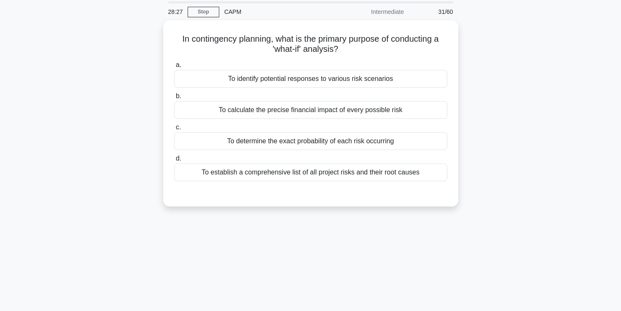
scroll to position [44, 0]
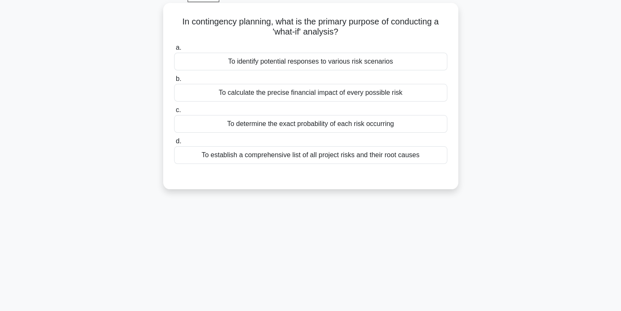
click at [285, 69] on div "To identify potential responses to various risk scenarios" at bounding box center [310, 62] width 273 height 18
click at [174, 51] on input "a. To identify potential responses to various risk scenarios" at bounding box center [174, 47] width 0 height 5
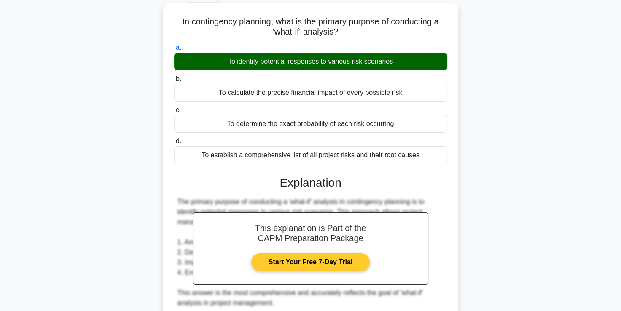
scroll to position [258, 0]
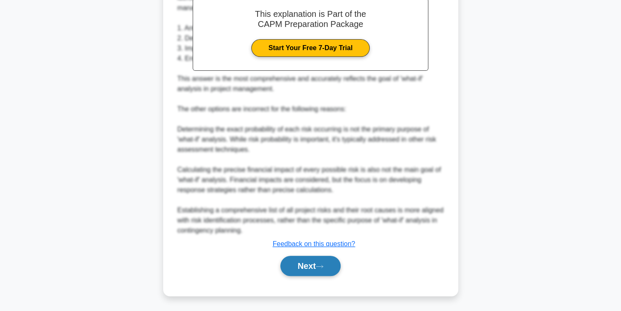
click at [307, 258] on button "Next" at bounding box center [310, 266] width 60 height 20
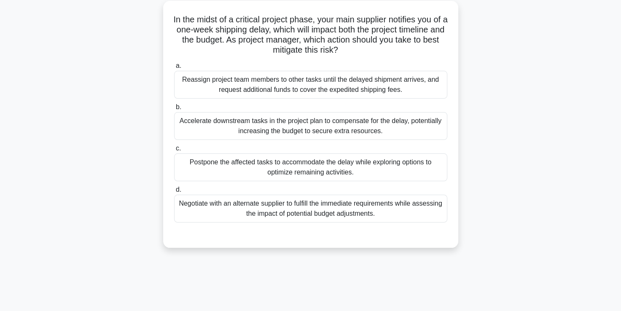
scroll to position [49, 0]
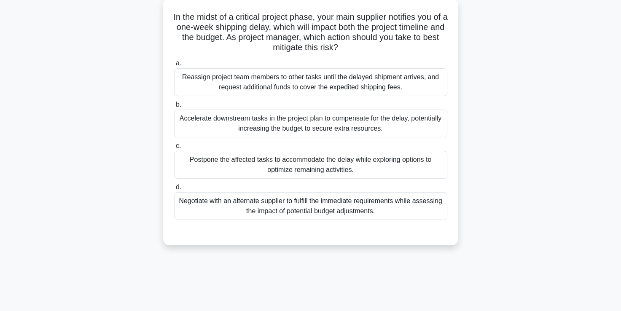
click at [288, 204] on div "Negotiate with an alternate supplier to fulfill the immediate requirements whil…" at bounding box center [310, 206] width 273 height 28
click at [174, 190] on input "d. Negotiate with an alternate supplier to fulfill the immediate requirements w…" at bounding box center [174, 187] width 0 height 5
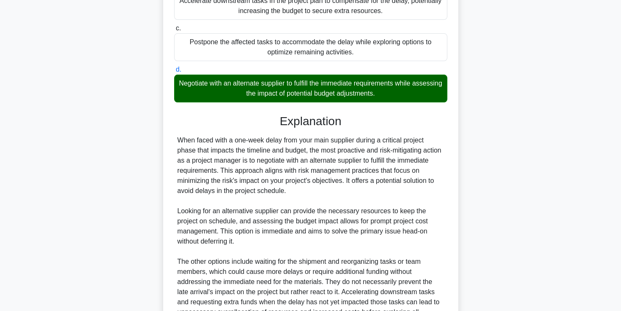
scroll to position [248, 0]
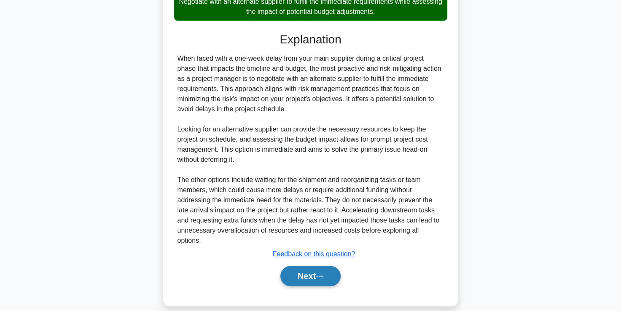
click at [315, 274] on button "Next" at bounding box center [310, 276] width 60 height 20
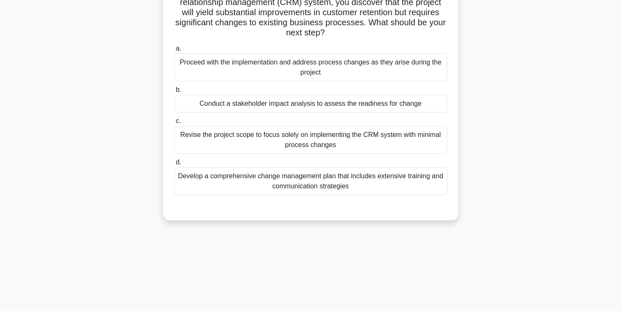
scroll to position [48, 0]
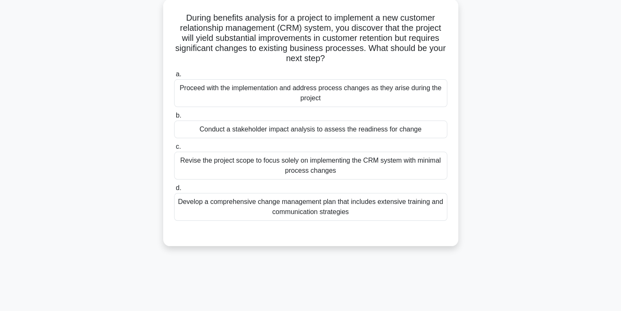
click at [261, 134] on div "Conduct a stakeholder impact analysis to assess the readiness for change" at bounding box center [310, 130] width 273 height 18
click at [174, 118] on input "b. Conduct a stakeholder impact analysis to assess the readiness for change" at bounding box center [174, 115] width 0 height 5
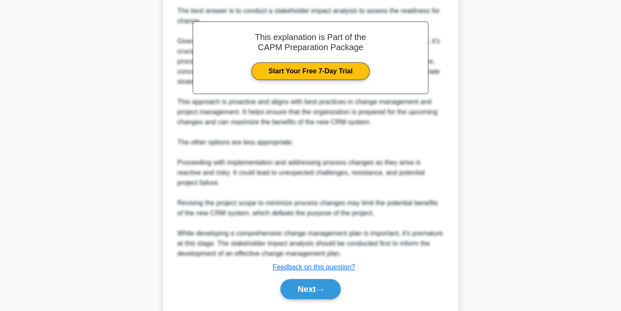
scroll to position [297, 0]
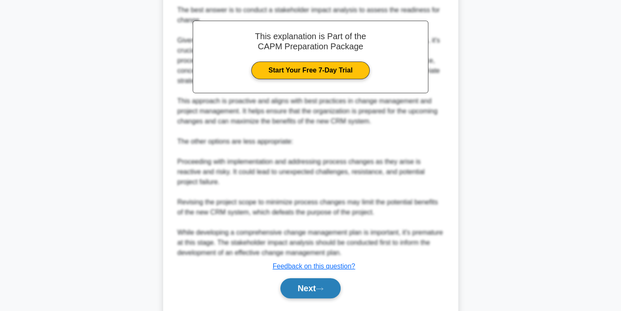
click at [315, 278] on button "Next" at bounding box center [310, 288] width 60 height 20
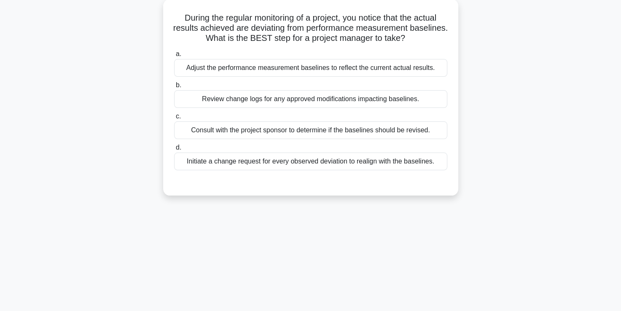
scroll to position [35, 0]
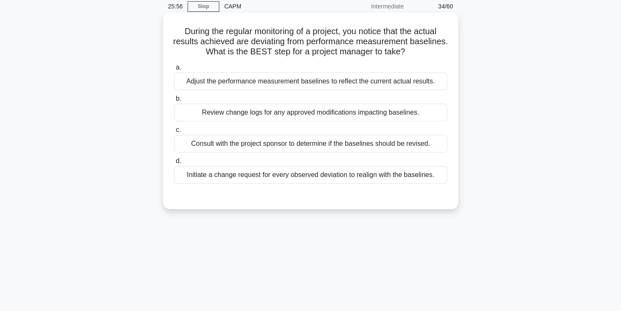
click at [270, 112] on div "Review change logs for any approved modifications impacting baselines." at bounding box center [310, 113] width 273 height 18
click at [174, 102] on input "b. Review change logs for any approved modifications impacting baselines." at bounding box center [174, 98] width 0 height 5
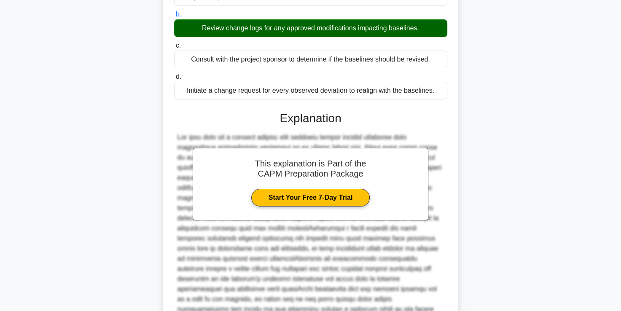
scroll to position [218, 0]
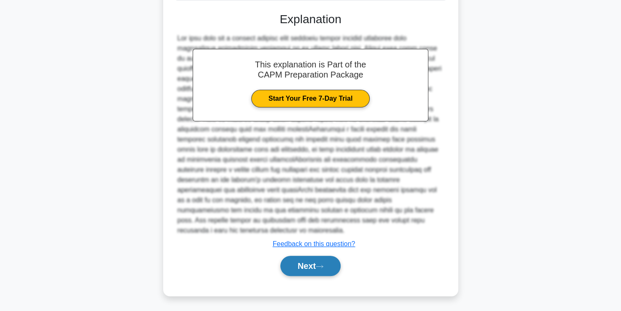
click at [301, 272] on button "Next" at bounding box center [310, 266] width 60 height 20
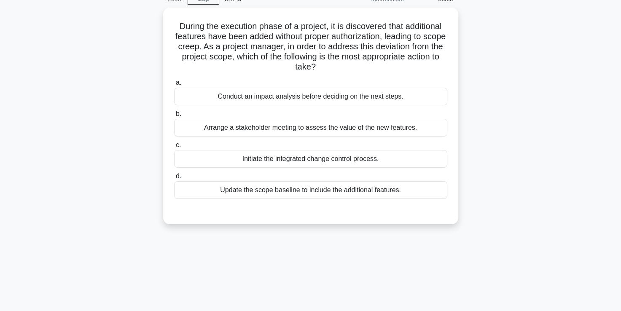
scroll to position [41, 0]
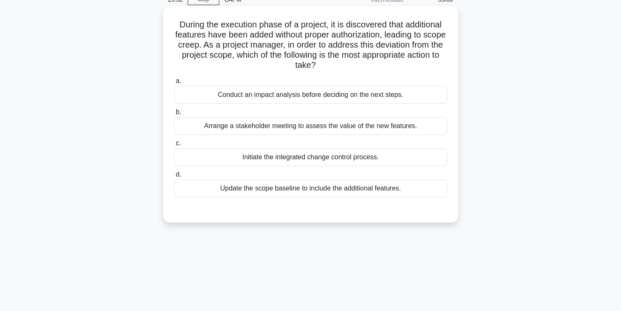
click at [279, 98] on div "Conduct an impact analysis before deciding on the next steps." at bounding box center [310, 95] width 273 height 18
click at [174, 84] on input "a. Conduct an impact analysis before deciding on the next steps." at bounding box center [174, 80] width 0 height 5
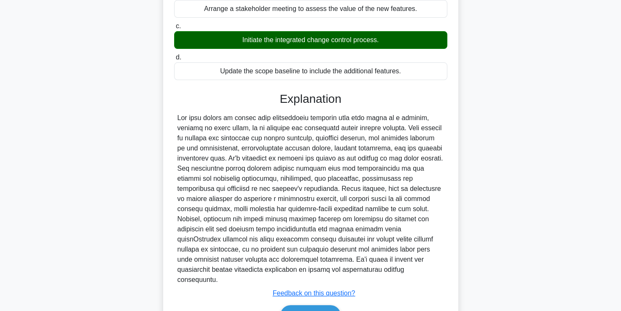
scroll to position [168, 0]
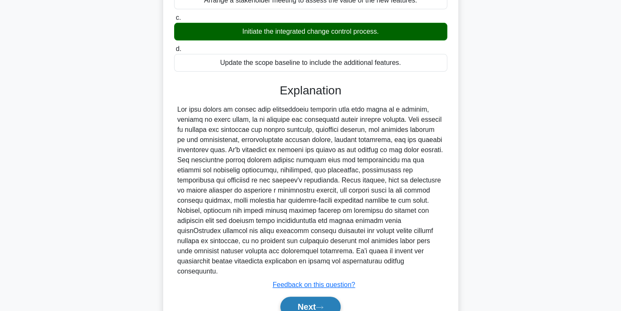
click at [308, 297] on button "Next" at bounding box center [310, 307] width 60 height 20
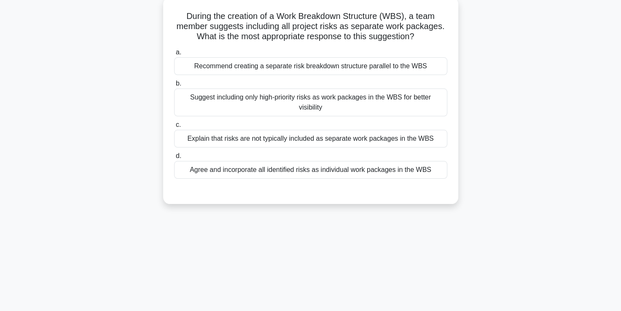
scroll to position [10, 0]
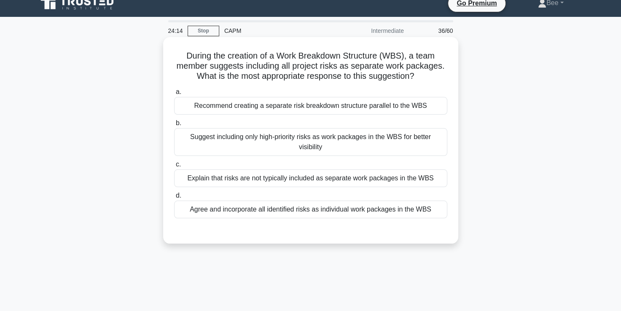
click at [291, 179] on div "Explain that risks are not typically included as separate work packages in the …" at bounding box center [310, 178] width 273 height 18
click at [174, 167] on input "c. Explain that risks are not typically included as separate work packages in t…" at bounding box center [174, 164] width 0 height 5
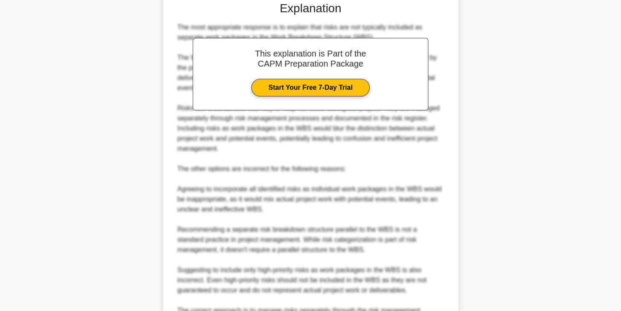
scroll to position [329, 0]
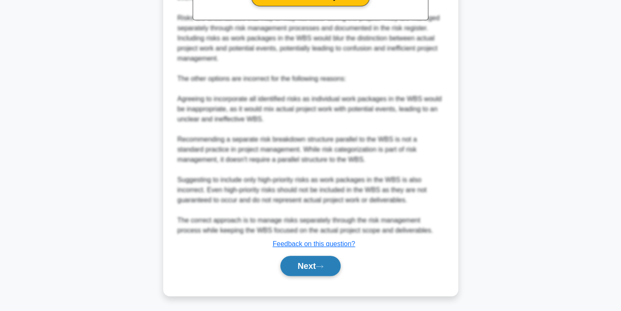
click at [299, 268] on button "Next" at bounding box center [310, 266] width 60 height 20
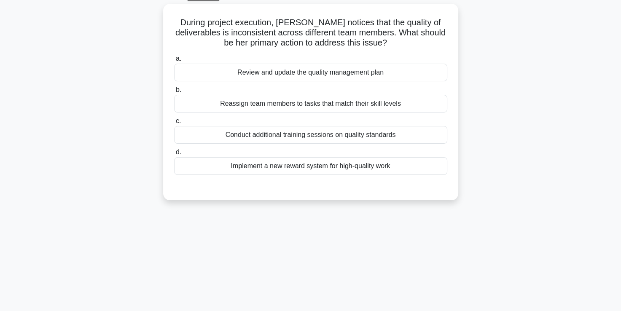
scroll to position [45, 0]
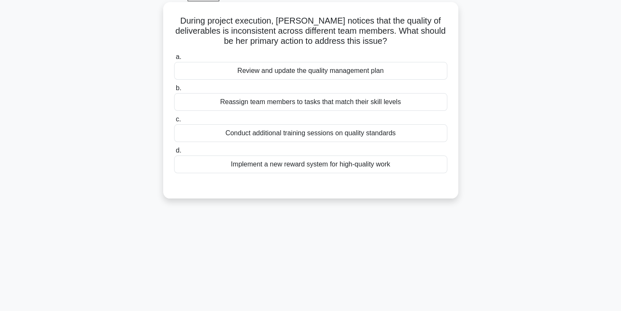
click at [311, 140] on div "Conduct additional training sessions on quality standards" at bounding box center [310, 133] width 273 height 18
click at [174, 122] on input "c. Conduct additional training sessions on quality standards" at bounding box center [174, 119] width 0 height 5
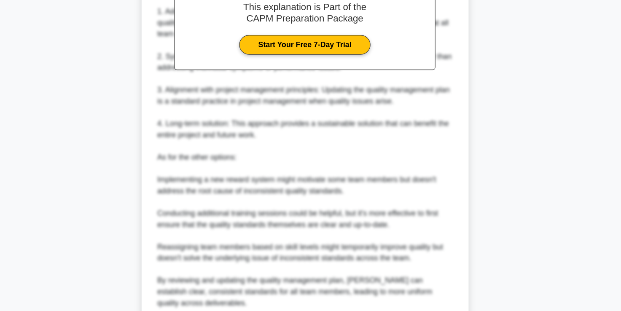
scroll to position [320, 0]
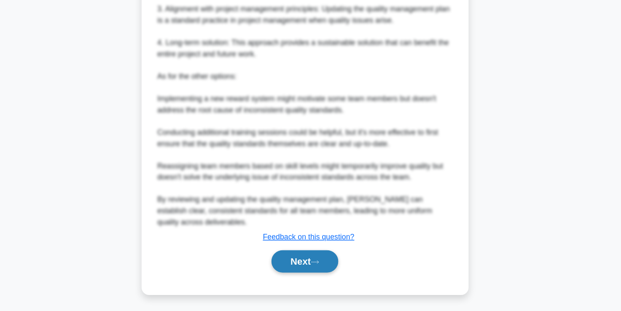
click at [301, 264] on button "Next" at bounding box center [310, 266] width 60 height 20
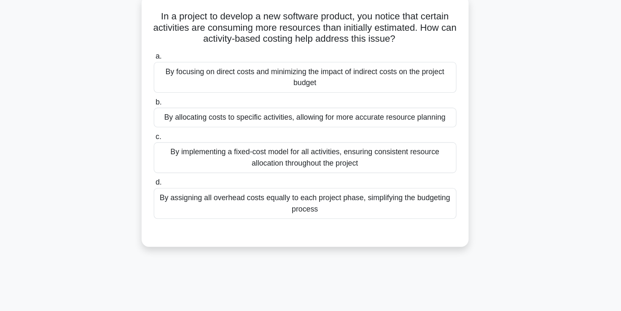
scroll to position [30, 0]
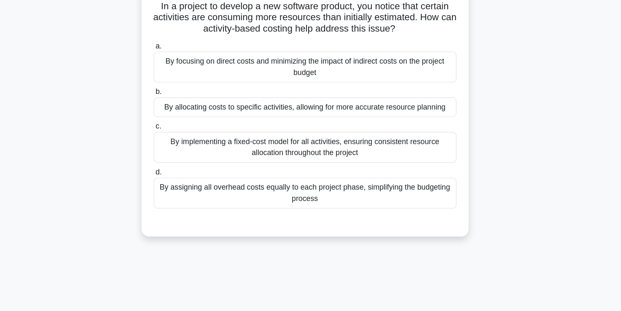
click at [343, 126] on div "By allocating costs to specific activities, allowing for more accurate resource…" at bounding box center [310, 127] width 273 height 18
click at [174, 116] on input "b. By allocating costs to specific activities, allowing for more accurate resou…" at bounding box center [174, 112] width 0 height 5
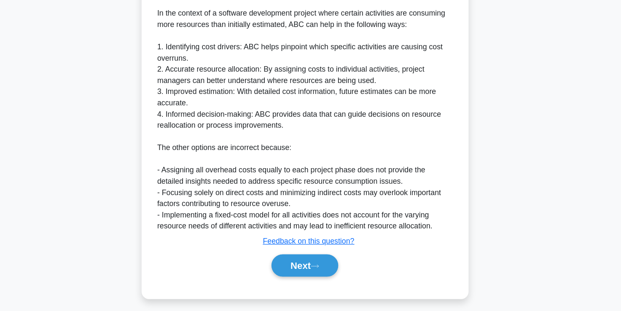
scroll to position [316, 0]
click at [315, 274] on button "Next" at bounding box center [310, 269] width 60 height 20
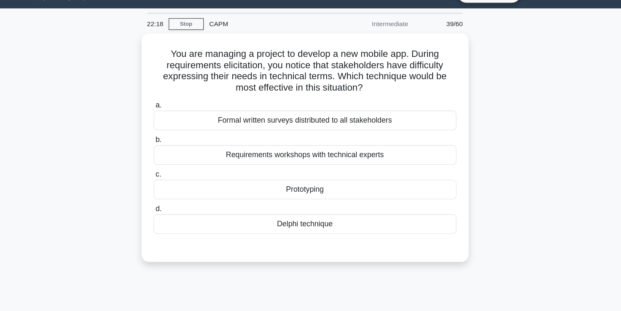
scroll to position [32, 0]
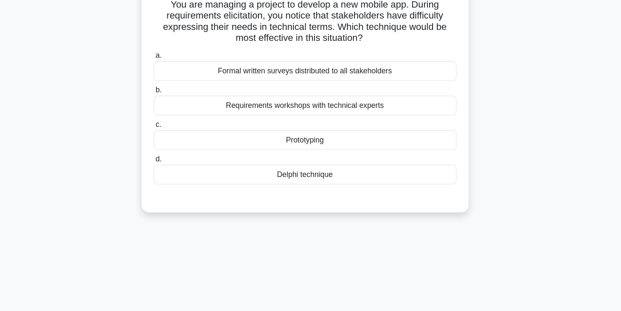
click at [324, 137] on div "a. Formal written surveys distributed to all stakeholders b. Requirements works…" at bounding box center [310, 135] width 283 height 125
click at [321, 119] on div "Requirements workshops with technical experts" at bounding box center [310, 125] width 273 height 18
click at [174, 114] on input "b. Requirements workshops with technical experts" at bounding box center [174, 111] width 0 height 5
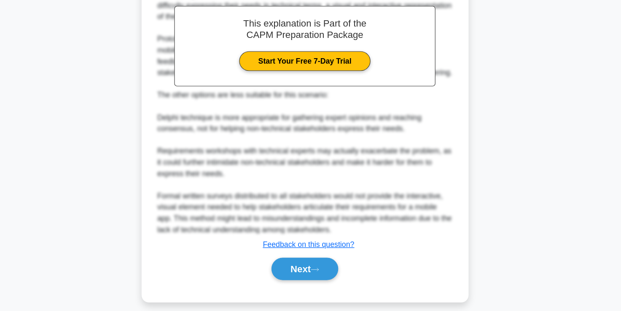
scroll to position [246, 0]
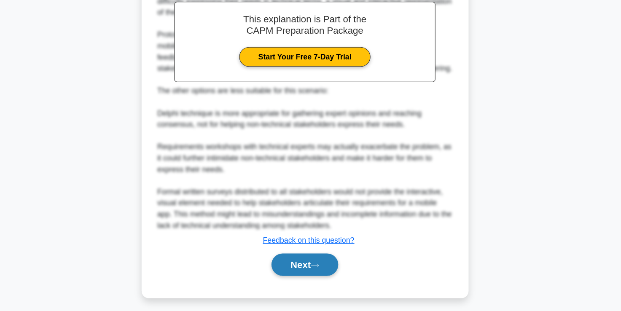
click at [310, 279] on button "Next" at bounding box center [310, 269] width 60 height 20
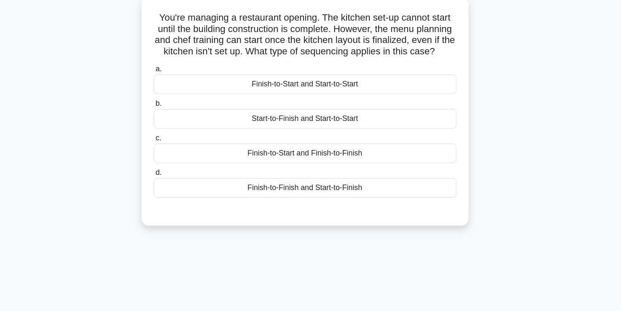
scroll to position [47, 0]
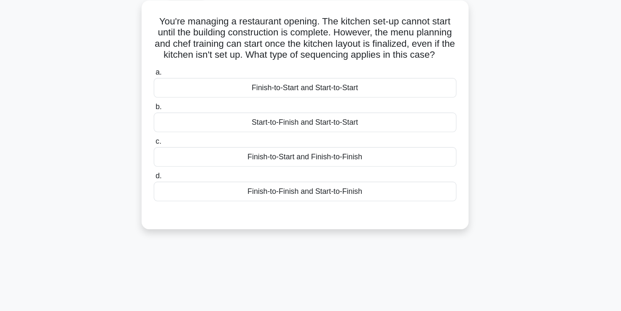
click at [298, 88] on div "Finish-to-Start and Start-to-Start" at bounding box center [310, 79] width 273 height 18
click at [174, 68] on input "a. Finish-to-Start and Start-to-Start" at bounding box center [174, 65] width 0 height 5
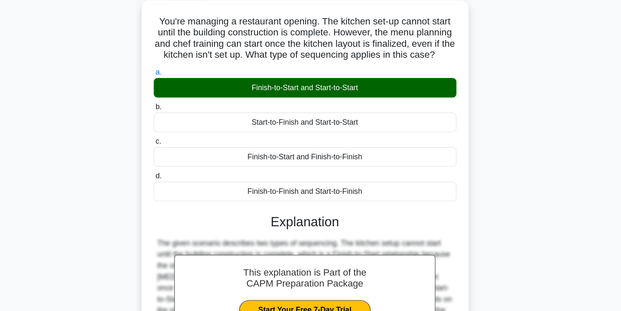
scroll to position [144, 0]
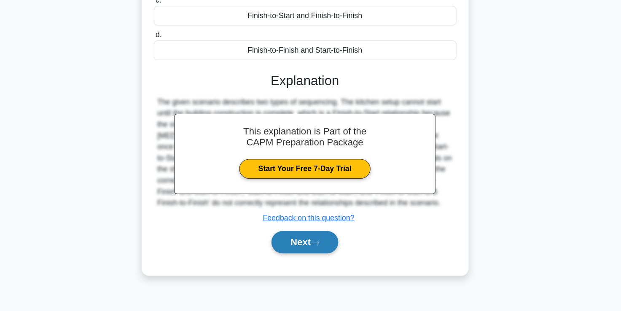
click at [290, 254] on button "Next" at bounding box center [310, 249] width 60 height 20
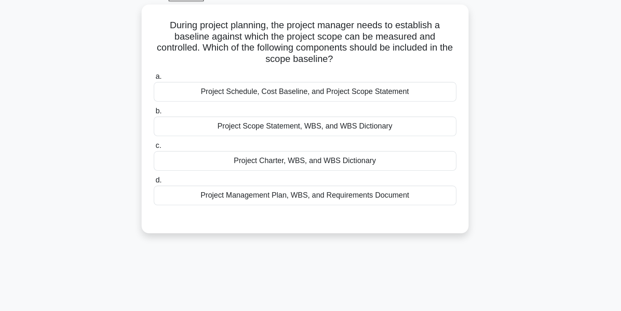
scroll to position [45, 0]
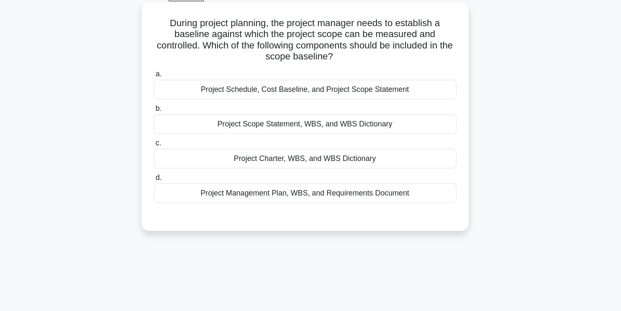
click at [319, 111] on div "Project Scope Statement, WBS, and WBS Dictionary" at bounding box center [310, 112] width 273 height 18
click at [174, 101] on input "b. Project Scope Statement, WBS, and WBS Dictionary" at bounding box center [174, 98] width 0 height 5
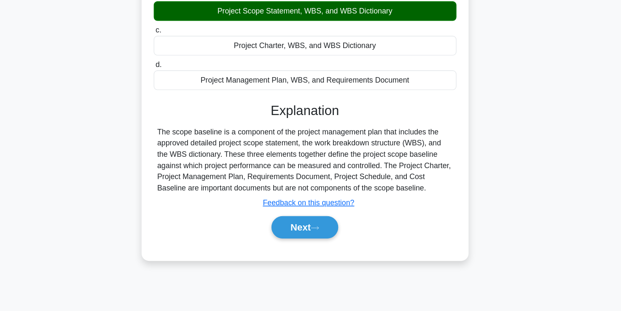
scroll to position [119, 0]
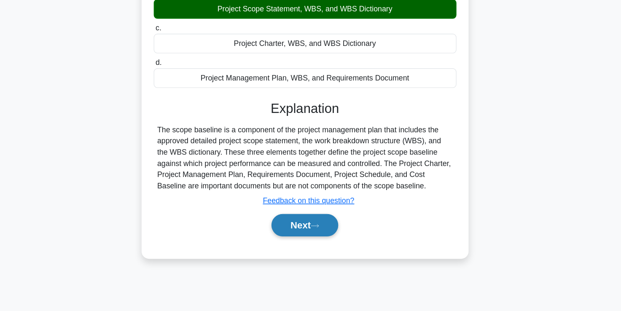
click at [323, 239] on button "Next" at bounding box center [310, 233] width 60 height 20
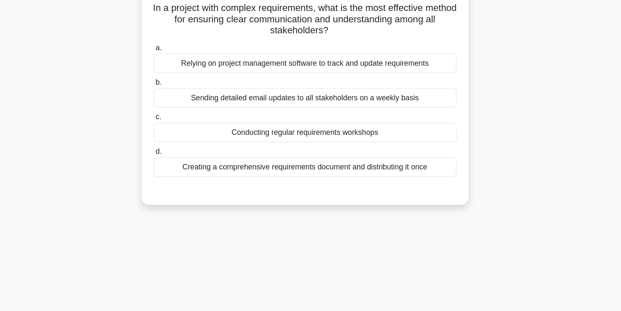
scroll to position [59, 0]
click at [317, 89] on div "Sending detailed email updates to all stakeholders on a weekly basis" at bounding box center [310, 89] width 273 height 18
click at [174, 78] on input "b. Sending detailed email updates to all stakeholders on a weekly basis" at bounding box center [174, 74] width 0 height 5
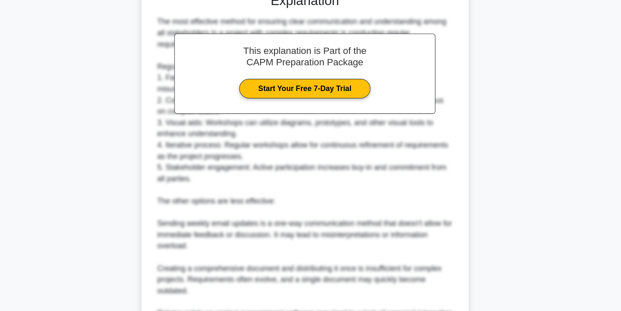
scroll to position [310, 0]
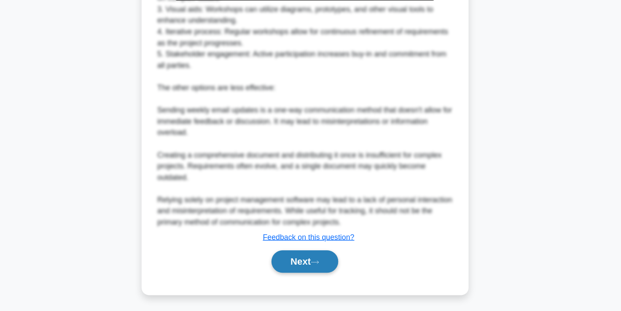
click at [307, 271] on button "Next" at bounding box center [310, 266] width 60 height 20
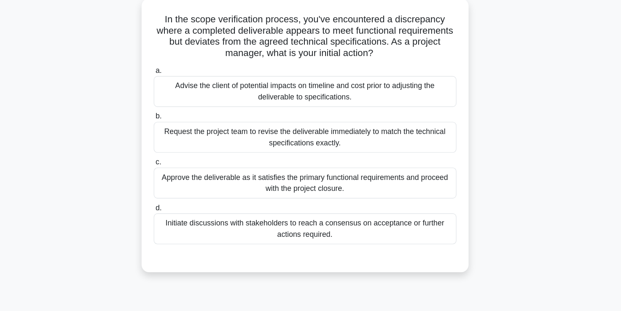
scroll to position [50, 0]
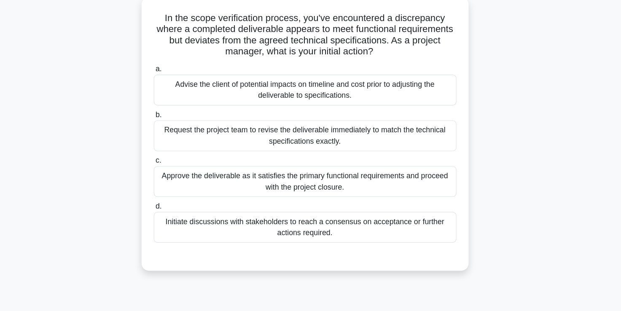
click at [300, 209] on div "Initiate discussions with stakeholders to reach a consensus on acceptance or fu…" at bounding box center [310, 205] width 273 height 28
click at [174, 189] on input "d. Initiate discussions with stakeholders to reach a consensus on acceptance or…" at bounding box center [174, 186] width 0 height 5
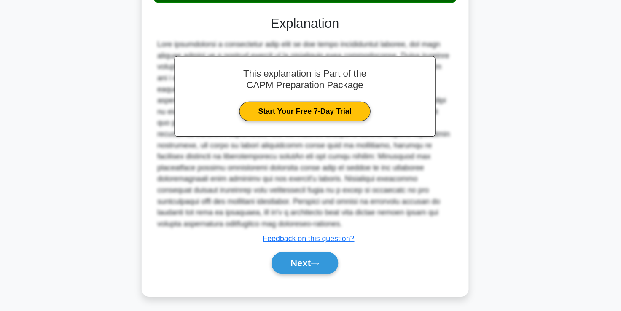
scroll to position [238, 0]
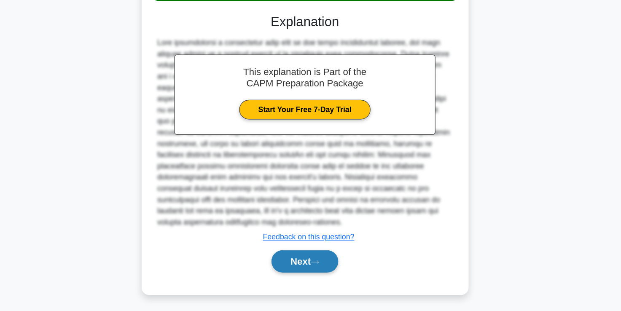
click at [316, 259] on button "Next" at bounding box center [310, 266] width 60 height 20
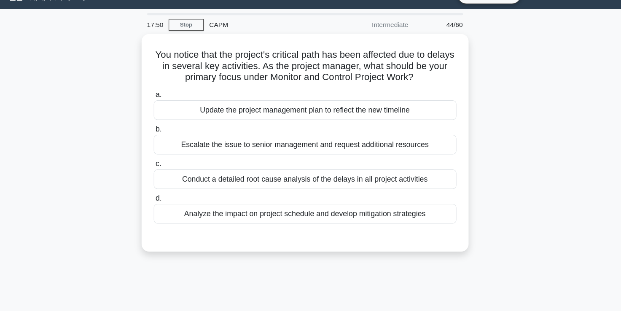
scroll to position [0, 0]
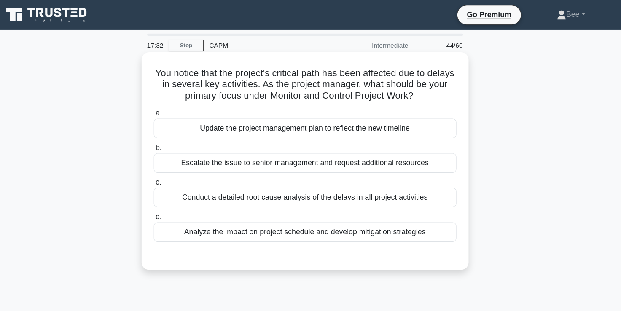
click at [312, 177] on div "Conduct a detailed root cause analysis of the delays in all project activities" at bounding box center [310, 178] width 273 height 18
click at [174, 167] on input "c. Conduct a detailed root cause analysis of the delays in all project activiti…" at bounding box center [174, 164] width 0 height 5
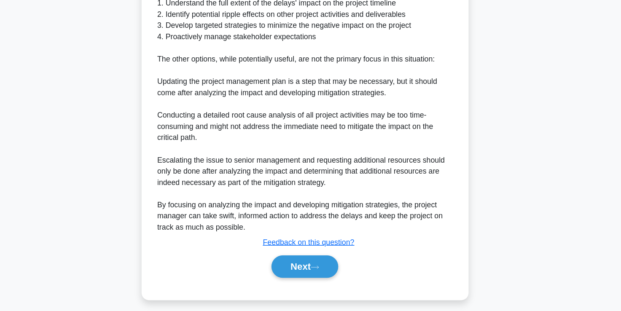
scroll to position [310, 0]
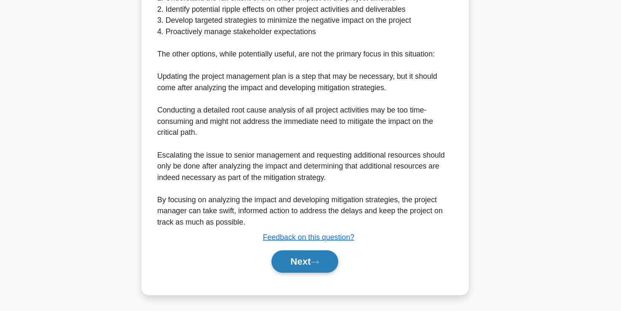
click at [304, 263] on button "Next" at bounding box center [310, 266] width 60 height 20
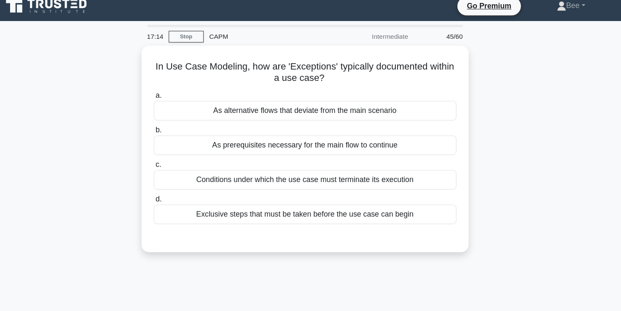
scroll to position [0, 0]
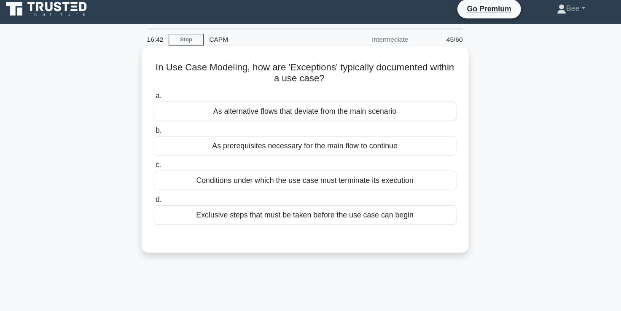
click at [259, 105] on div "As alternative flows that deviate from the main scenario" at bounding box center [310, 106] width 273 height 18
click at [174, 95] on input "a. As alternative flows that deviate from the main scenario" at bounding box center [174, 91] width 0 height 5
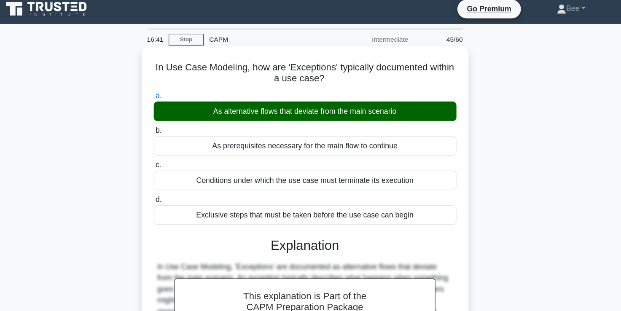
scroll to position [147, 0]
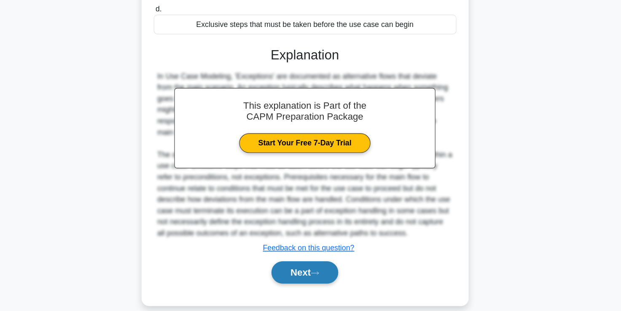
click at [304, 271] on button "Next" at bounding box center [310, 276] width 60 height 20
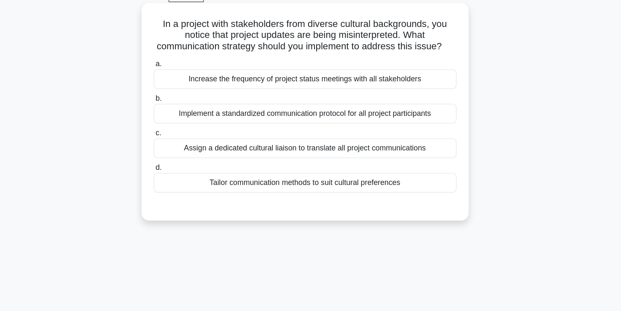
scroll to position [45, 0]
click at [295, 174] on div "Tailor communication methods to suit cultural preferences" at bounding box center [310, 165] width 273 height 18
click at [174, 154] on input "d. Tailor communication methods to suit cultural preferences" at bounding box center [174, 150] width 0 height 5
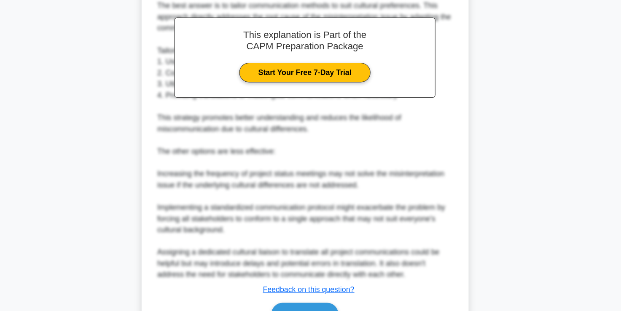
scroll to position [249, 0]
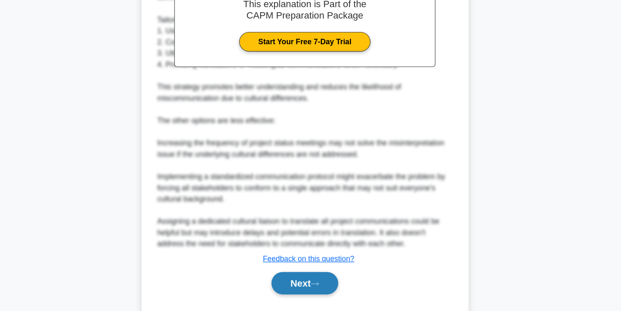
click at [311, 289] on button "Next" at bounding box center [310, 285] width 60 height 20
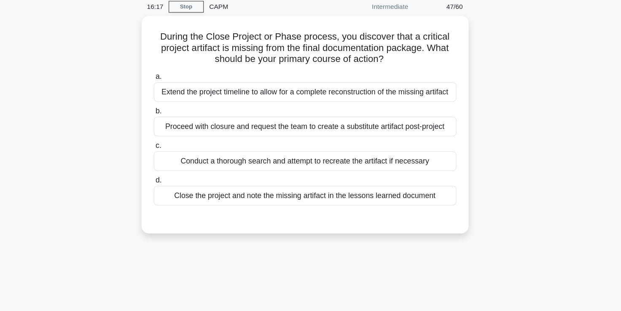
scroll to position [35, 0]
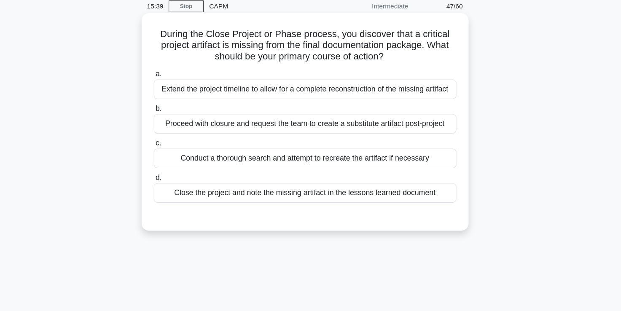
click at [248, 172] on div "Close the project and note the missing artifact in the lessons learned document" at bounding box center [310, 175] width 273 height 18
click at [174, 164] on input "d. Close the project and note the missing artifact in the lessons learned docum…" at bounding box center [174, 160] width 0 height 5
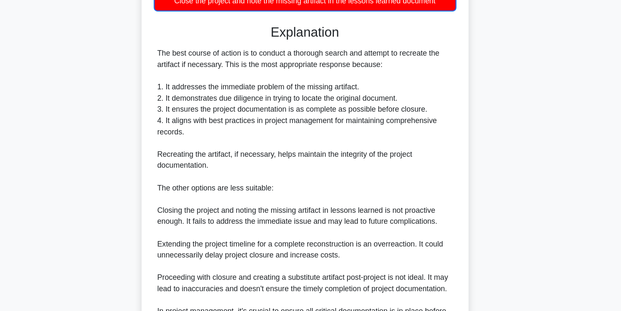
scroll to position [280, 0]
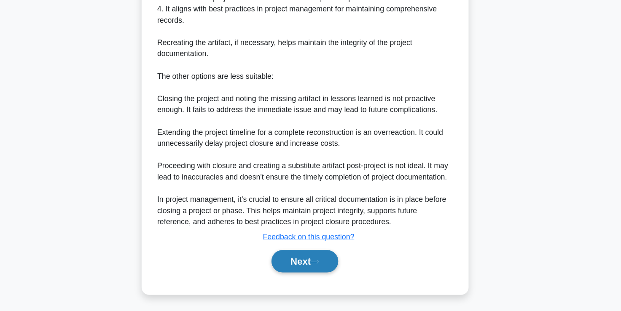
click at [307, 266] on button "Next" at bounding box center [310, 266] width 60 height 20
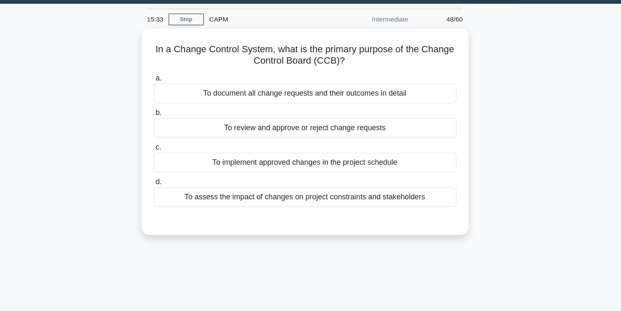
scroll to position [15, 0]
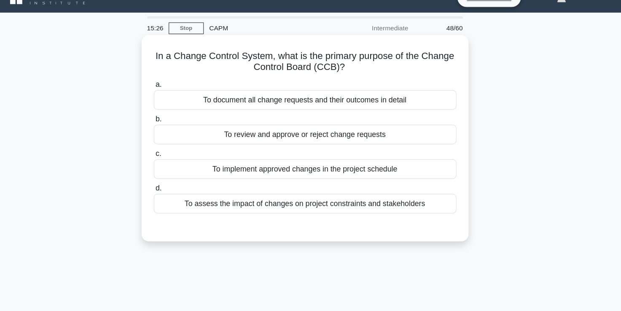
click at [328, 121] on div "To review and approve or reject change requests" at bounding box center [310, 122] width 273 height 18
click at [174, 111] on input "b. To review and approve or reject change requests" at bounding box center [174, 107] width 0 height 5
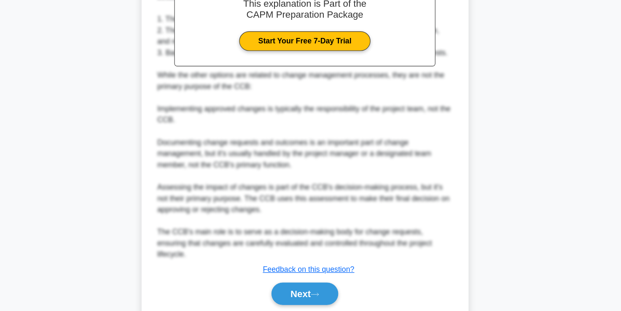
scroll to position [248, 0]
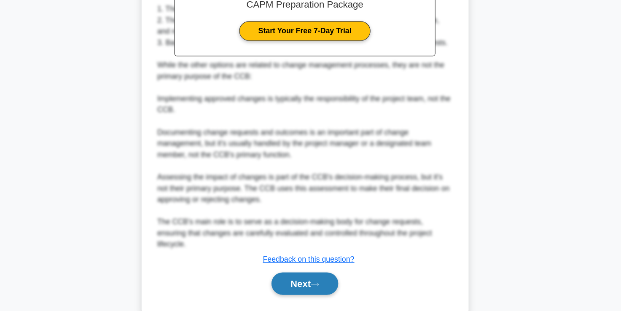
click at [305, 276] on button "Next" at bounding box center [310, 286] width 60 height 20
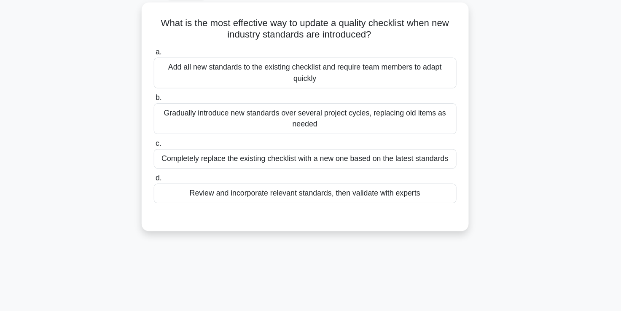
scroll to position [0, 0]
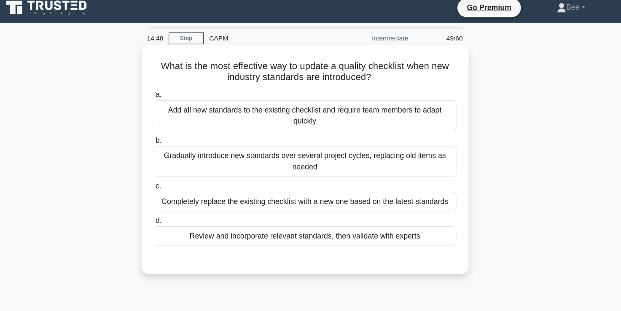
click at [298, 230] on div "a. Add all new standards to the existing checklist and require team members to …" at bounding box center [310, 164] width 275 height 159
click at [285, 222] on div "Review and incorporate relevant standards, then validate with experts" at bounding box center [310, 220] width 273 height 18
click at [174, 209] on input "d. Review and incorporate relevant standards, then validate with experts" at bounding box center [174, 205] width 0 height 5
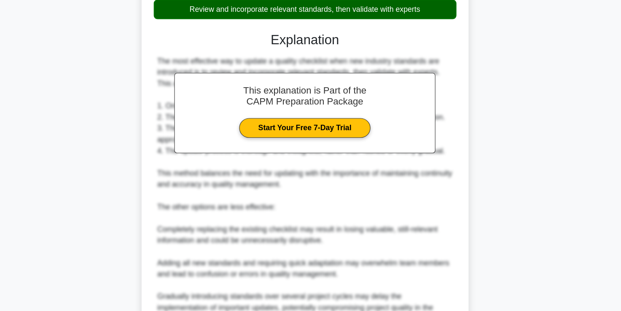
scroll to position [269, 0]
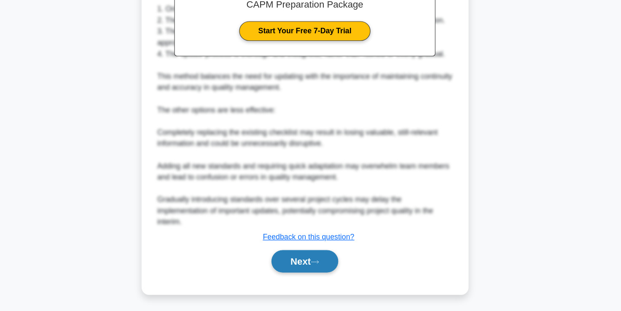
click at [312, 273] on button "Next" at bounding box center [310, 266] width 60 height 20
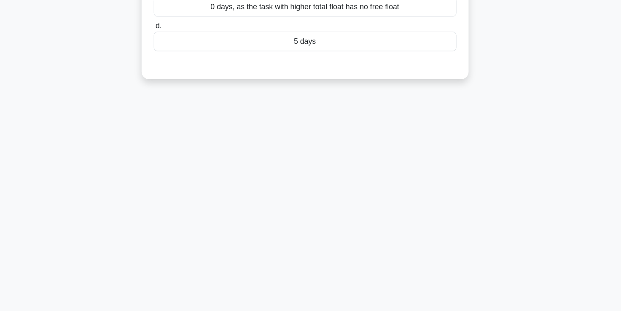
scroll to position [18, 0]
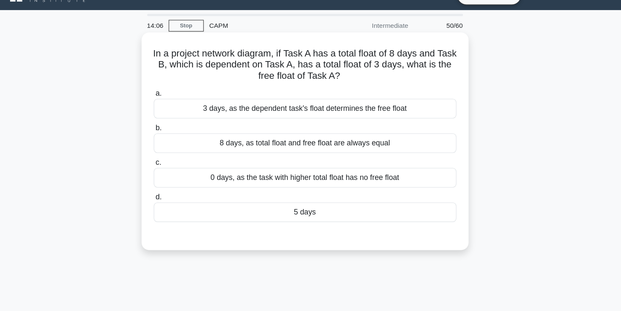
click at [301, 196] on div "5 days" at bounding box center [310, 192] width 273 height 18
click at [174, 181] on input "d. 5 days" at bounding box center [174, 177] width 0 height 5
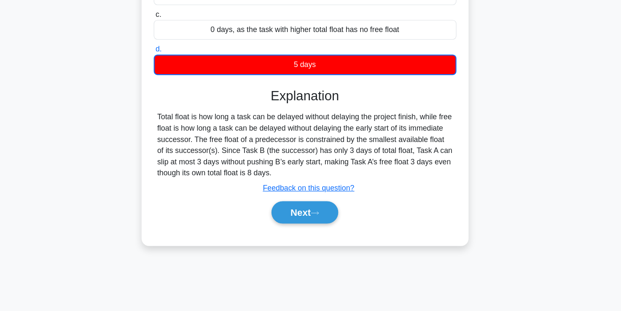
scroll to position [122, 0]
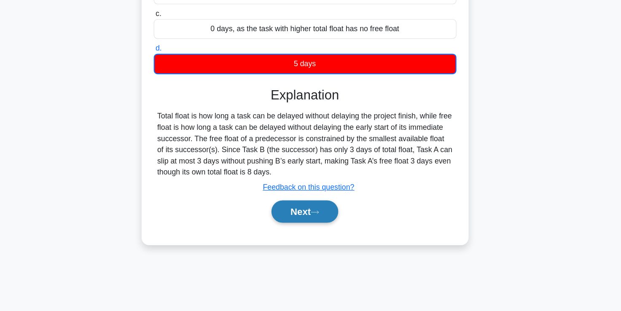
click at [319, 227] on button "Next" at bounding box center [310, 221] width 60 height 20
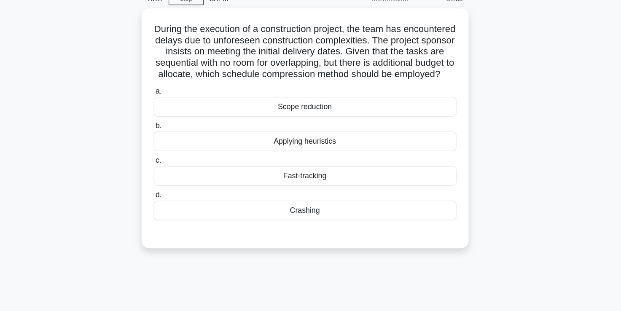
scroll to position [40, 0]
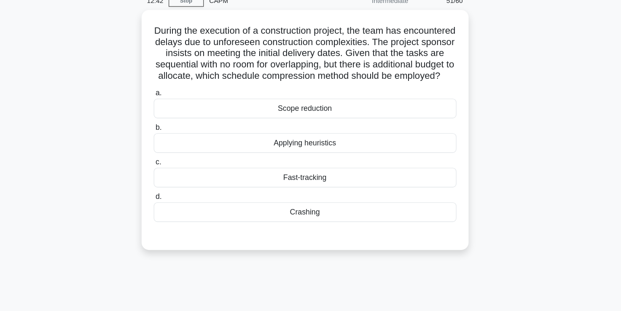
click at [319, 196] on div "Crashing" at bounding box center [310, 192] width 273 height 18
click at [174, 180] on input "d. Crashing" at bounding box center [174, 177] width 0 height 5
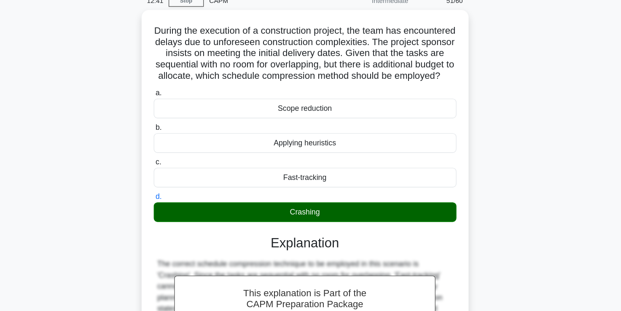
scroll to position [167, 0]
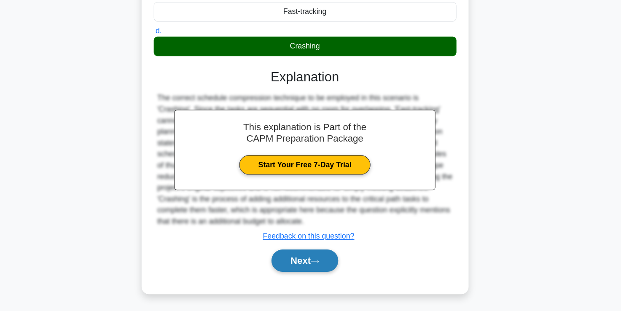
click at [308, 269] on button "Next" at bounding box center [310, 265] width 60 height 20
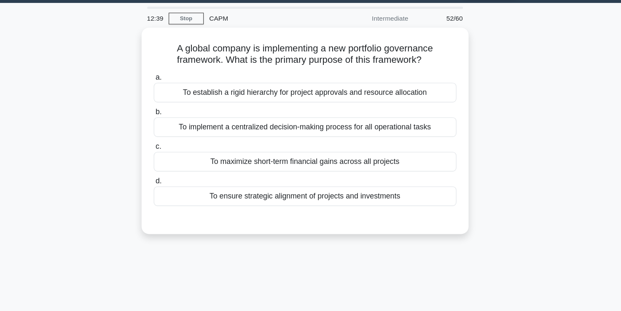
scroll to position [24, 0]
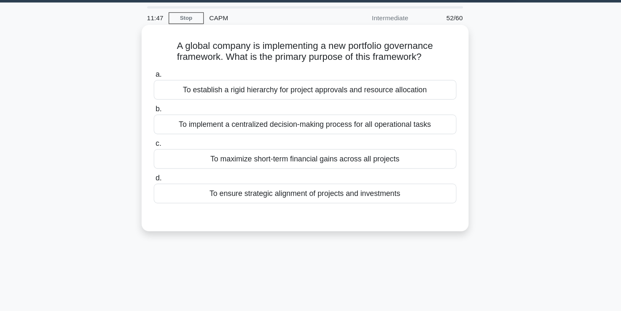
click at [257, 114] on div "To implement a centralized decision-making process for all operational tasks" at bounding box center [310, 113] width 273 height 18
click at [174, 102] on input "b. To implement a centralized decision-making process for all operational tasks" at bounding box center [174, 98] width 0 height 5
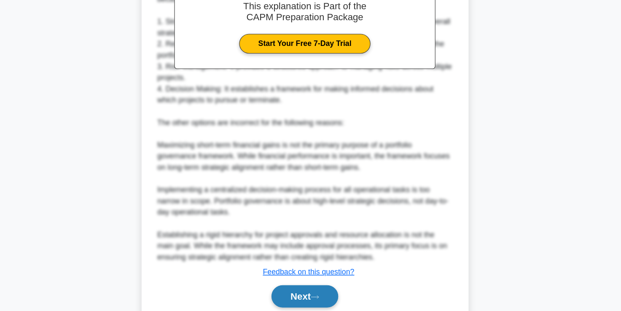
scroll to position [269, 0]
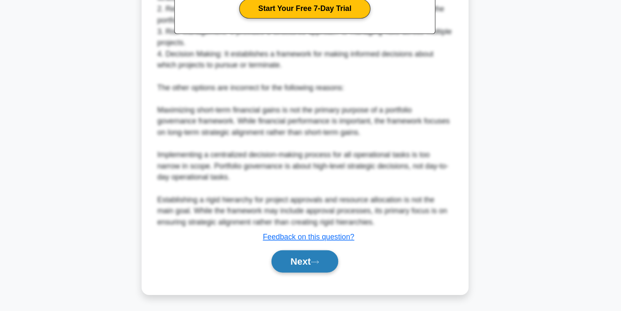
click at [313, 264] on button "Next" at bounding box center [310, 266] width 60 height 20
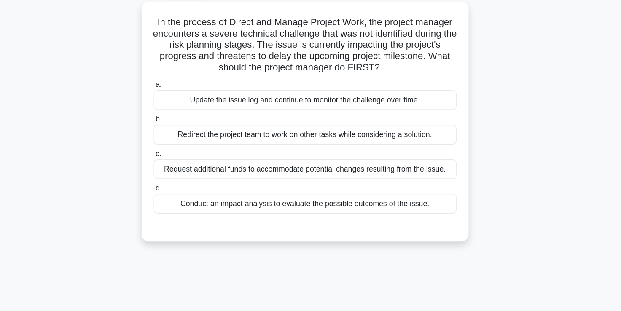
scroll to position [45, 0]
click at [300, 195] on div "a. Update the issue log and continue to monitor the challenge over time. b. Red…" at bounding box center [310, 139] width 275 height 138
click at [296, 190] on div "Conduct an impact analysis to evaluate the possible outcomes of the issue." at bounding box center [310, 185] width 273 height 18
click at [174, 174] on input "d. Conduct an impact analysis to evaluate the possible outcomes of the issue." at bounding box center [174, 170] width 0 height 5
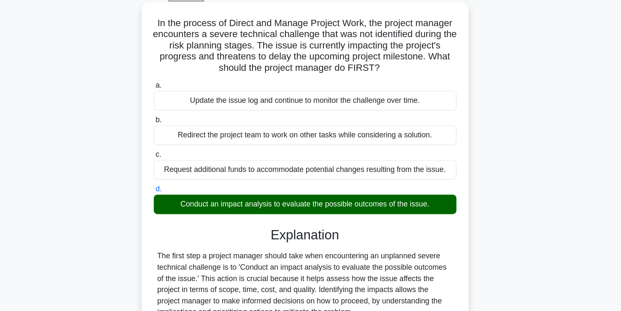
scroll to position [167, 0]
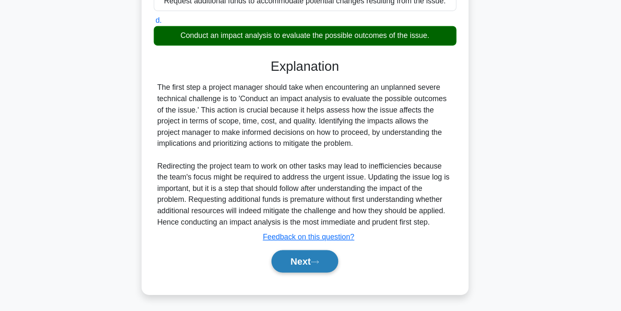
click at [307, 258] on button "Next" at bounding box center [310, 266] width 60 height 20
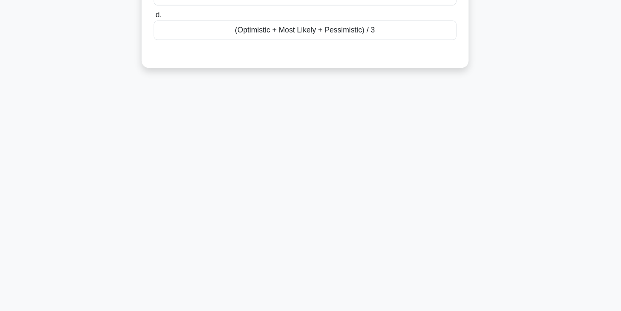
scroll to position [46, 0]
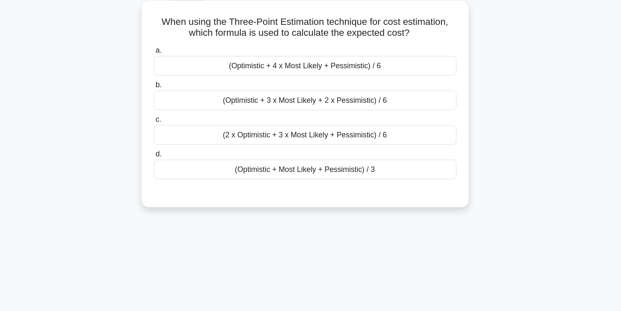
click at [293, 63] on div "(Optimistic + 4 x Most Likely + Pessimistic) / 6" at bounding box center [310, 60] width 273 height 18
click at [174, 48] on input "a. (Optimistic + 4 x Most Likely + Pessimistic) / 6" at bounding box center [174, 45] width 0 height 5
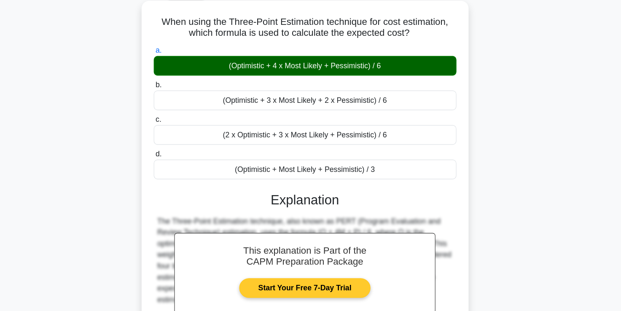
scroll to position [144, 0]
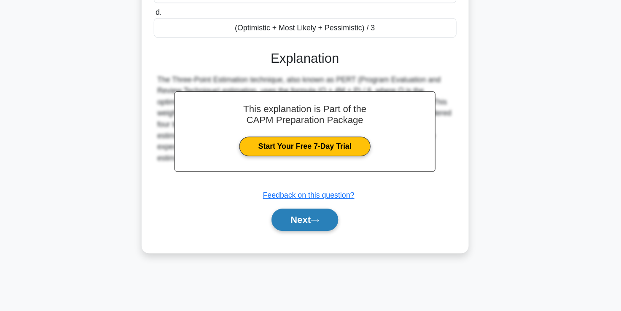
click at [301, 233] on button "Next" at bounding box center [310, 228] width 60 height 20
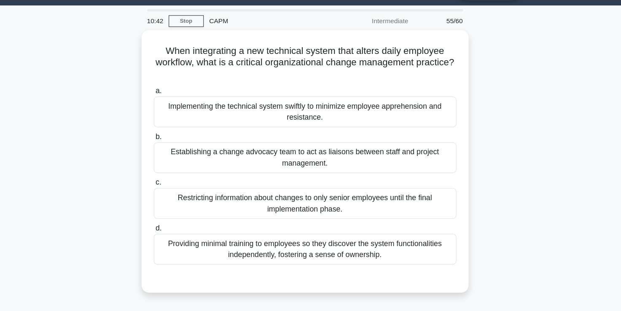
scroll to position [20, 0]
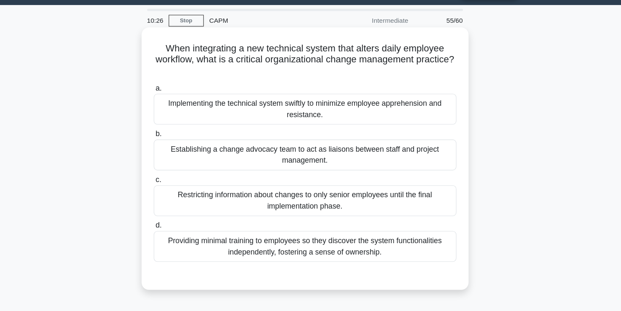
click at [276, 151] on div "Establishing a change advocacy team to act as liaisons between staff and projec…" at bounding box center [310, 143] width 273 height 28
click at [174, 126] on input "b. Establishing a change advocacy team to act as liaisons between staff and pro…" at bounding box center [174, 123] width 0 height 5
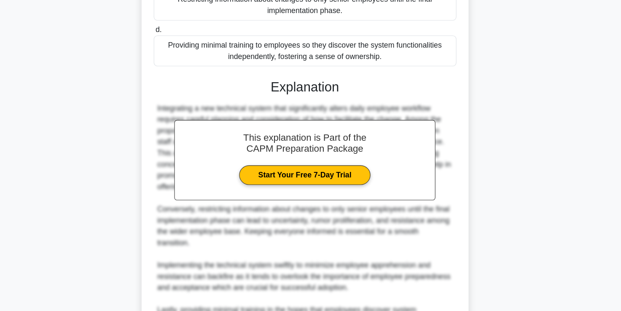
scroll to position [269, 0]
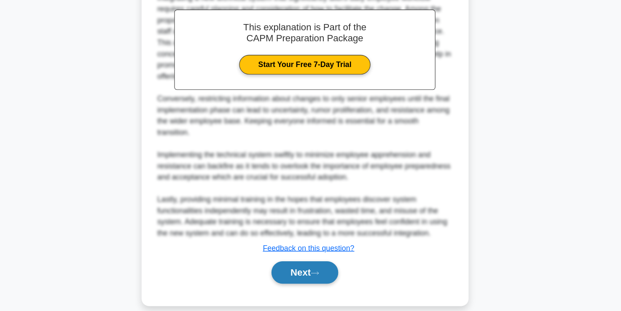
click at [308, 268] on button "Next" at bounding box center [310, 276] width 60 height 20
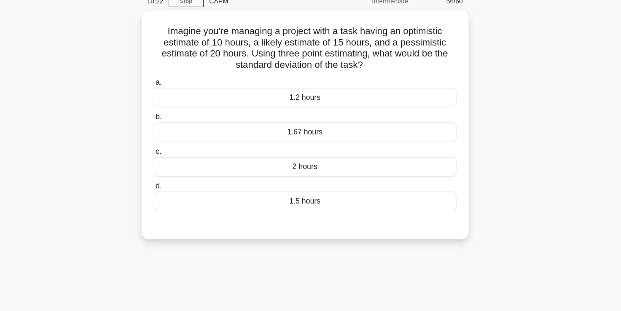
scroll to position [39, 0]
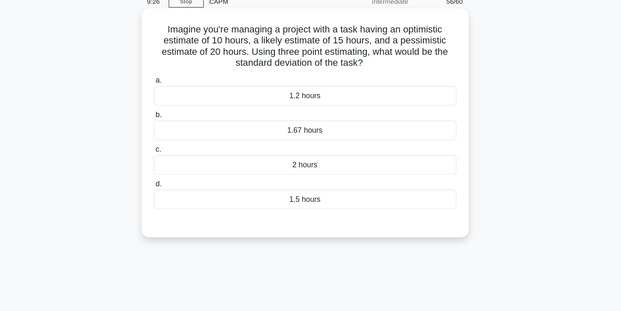
click at [317, 178] on div "1.5 hours" at bounding box center [310, 181] width 273 height 18
click at [174, 169] on input "d. 1.5 hours" at bounding box center [174, 166] width 0 height 5
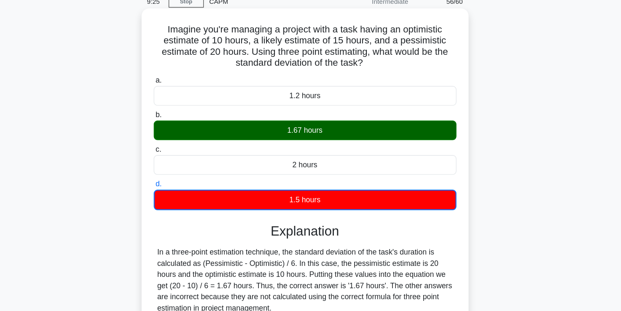
scroll to position [144, 0]
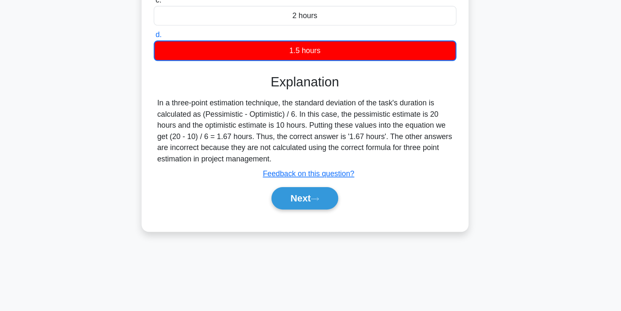
click at [305, 218] on div "Next" at bounding box center [310, 209] width 273 height 27
click at [304, 202] on button "Next" at bounding box center [310, 209] width 60 height 20
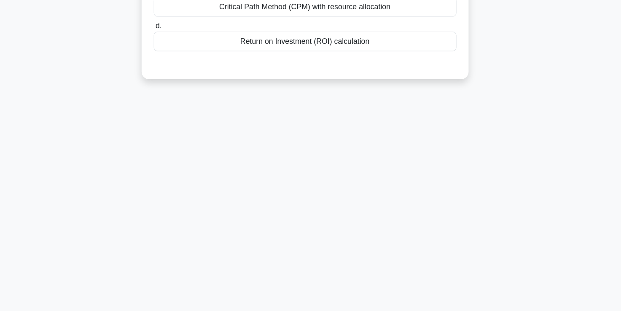
scroll to position [0, 0]
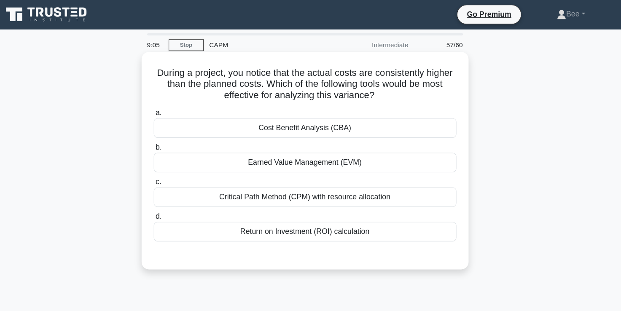
click at [277, 149] on div "Earned Value Management (EVM)" at bounding box center [310, 147] width 273 height 18
click at [174, 136] on input "b. Earned Value Management (EVM)" at bounding box center [174, 133] width 0 height 5
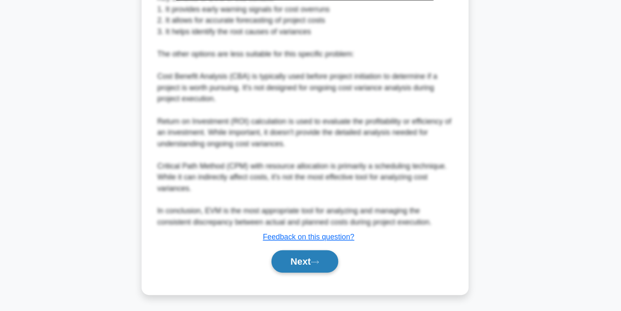
click at [297, 269] on button "Next" at bounding box center [310, 266] width 60 height 20
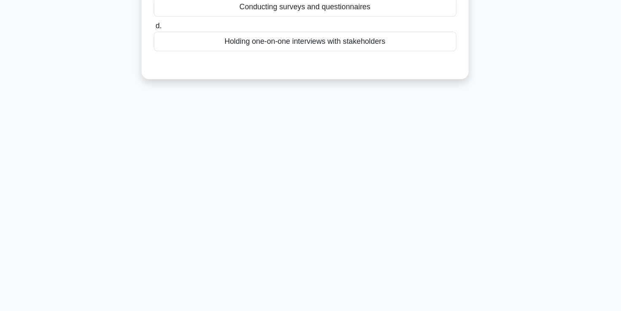
scroll to position [23, 0]
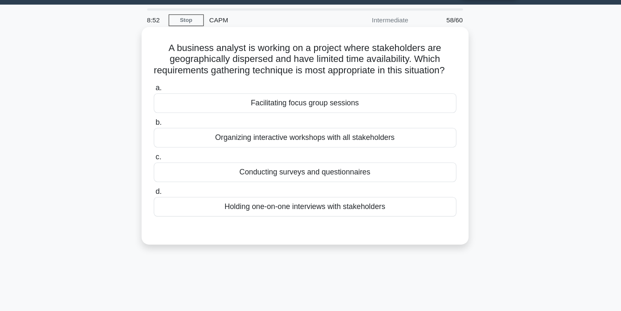
click at [331, 164] on div "Conducting surveys and questionnaires" at bounding box center [310, 156] width 273 height 18
click at [174, 145] on input "c. Conducting surveys and questionnaires" at bounding box center [174, 141] width 0 height 5
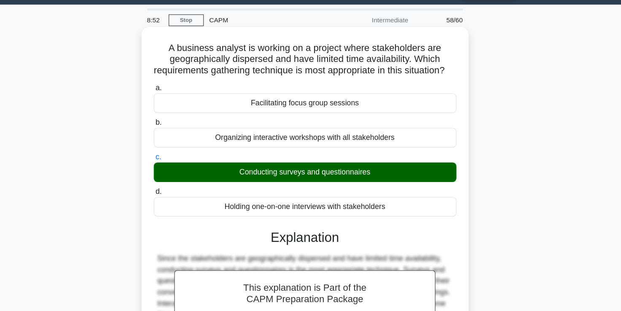
scroll to position [144, 0]
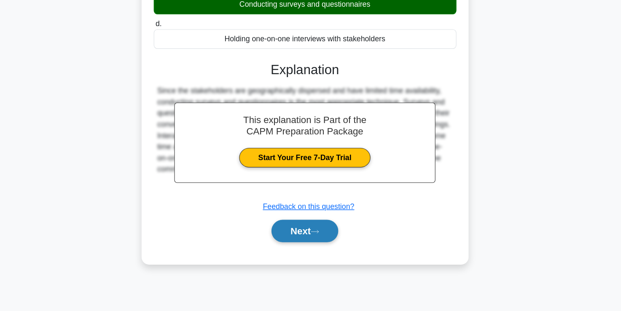
click at [309, 249] on button "Next" at bounding box center [310, 239] width 60 height 20
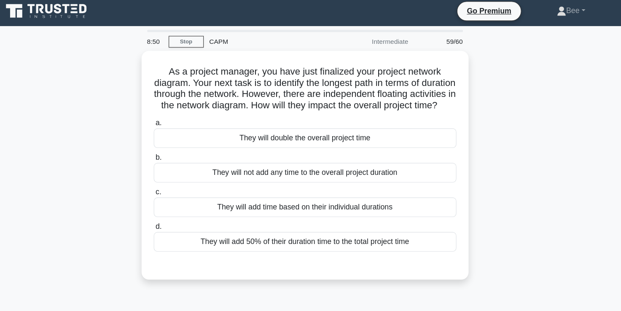
scroll to position [0, 0]
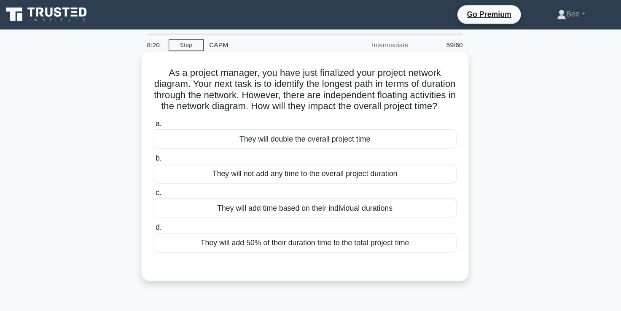
click at [319, 165] on div "They will not add any time to the overall project duration" at bounding box center [310, 157] width 273 height 18
click at [174, 146] on input "b. They will not add any time to the overall project duration" at bounding box center [174, 143] width 0 height 5
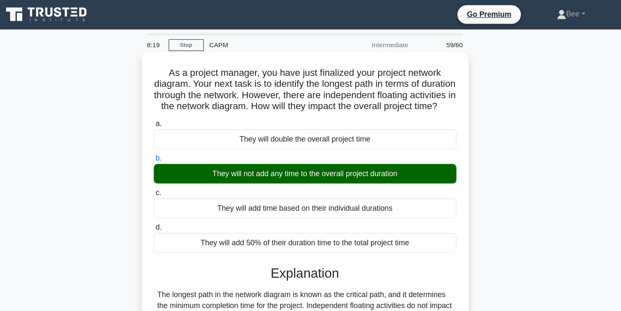
scroll to position [147, 0]
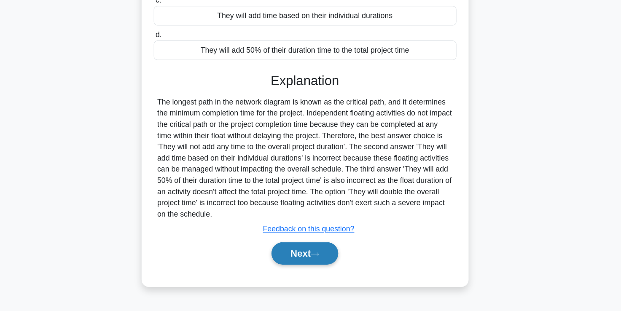
click at [308, 269] on button "Next" at bounding box center [310, 259] width 60 height 20
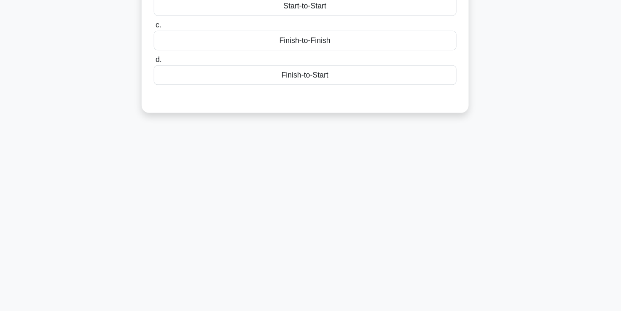
scroll to position [0, 0]
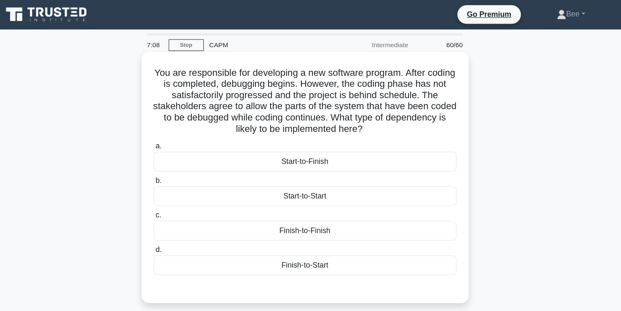
click at [309, 246] on div "Finish-to-Start" at bounding box center [310, 240] width 273 height 18
click at [174, 229] on input "d. Finish-to-Start" at bounding box center [174, 225] width 0 height 5
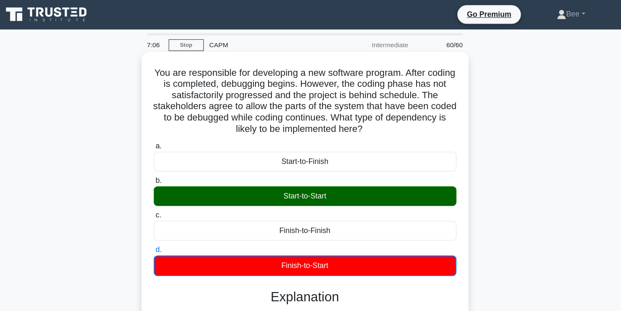
scroll to position [148, 0]
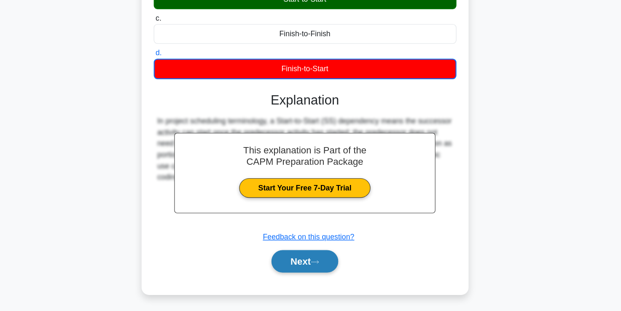
click at [308, 266] on button "Next" at bounding box center [310, 266] width 60 height 20
